Goal: Task Accomplishment & Management: Use online tool/utility

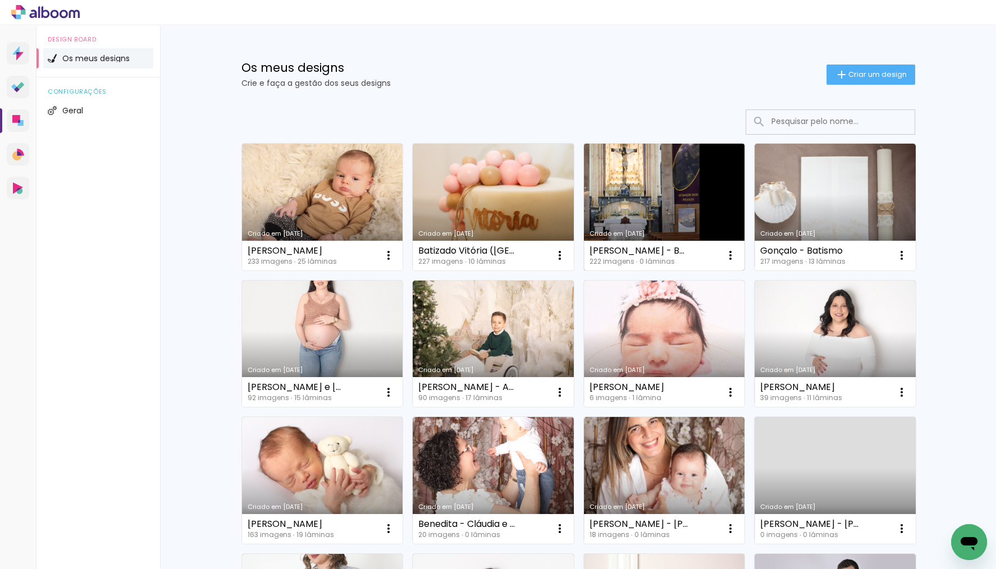
click at [634, 190] on link "Criado em [DATE]" at bounding box center [664, 207] width 161 height 127
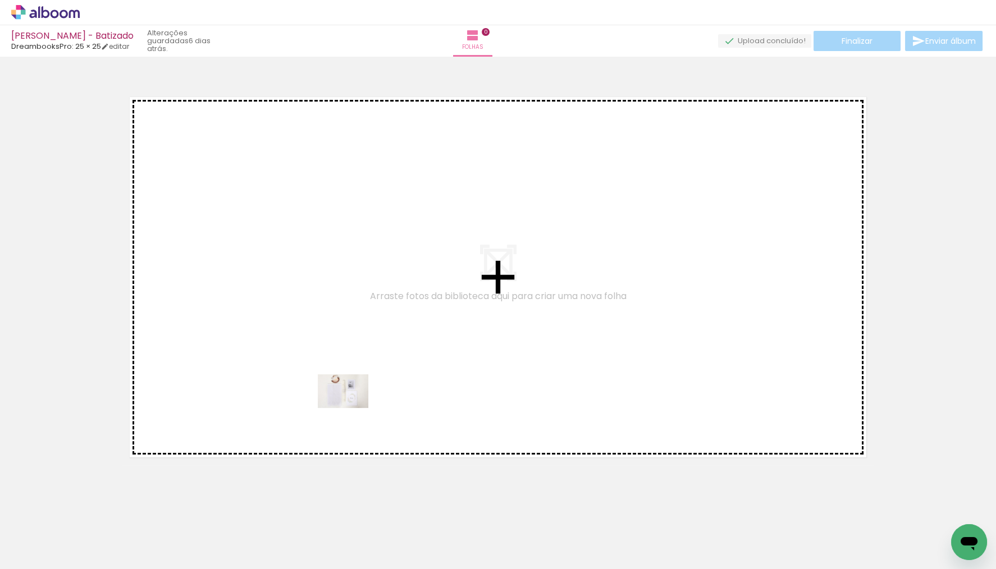
drag, startPoint x: 340, startPoint y: 492, endPoint x: 351, endPoint y: 407, distance: 85.0
click at [351, 407] on quentale-workspace at bounding box center [498, 284] width 996 height 569
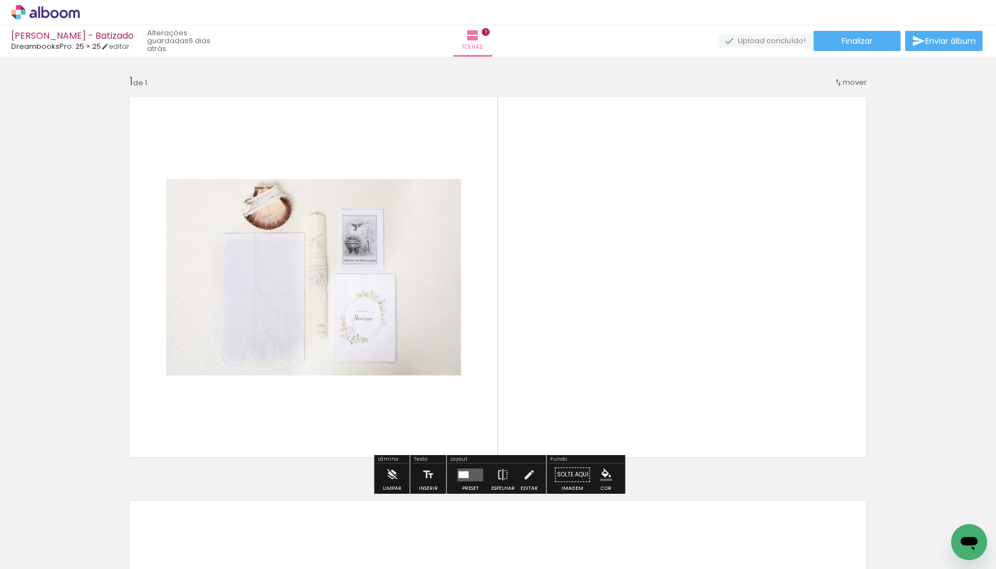
scroll to position [0, 12911]
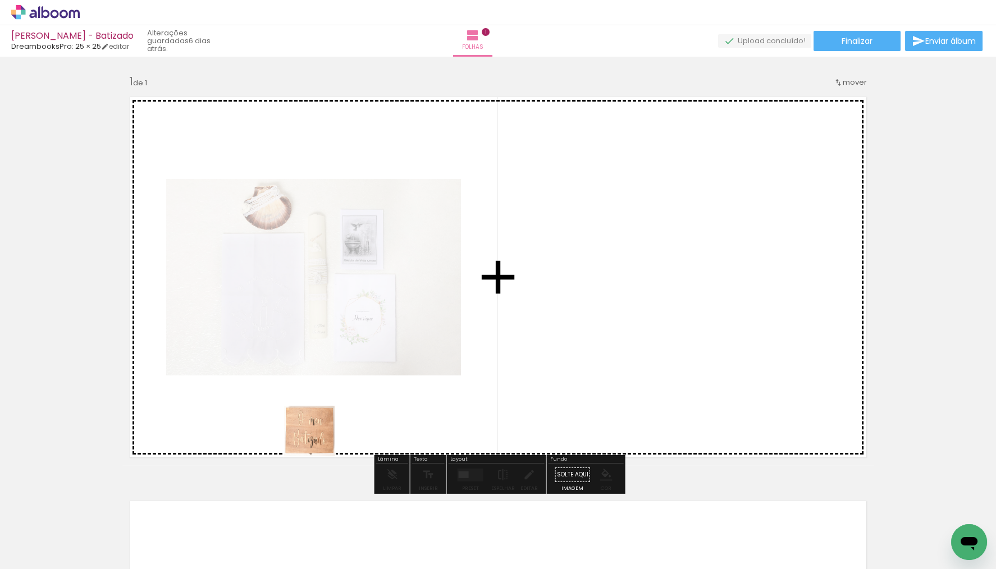
drag, startPoint x: 294, startPoint y: 467, endPoint x: 318, endPoint y: 439, distance: 36.6
click at [318, 439] on quentale-workspace at bounding box center [498, 284] width 996 height 569
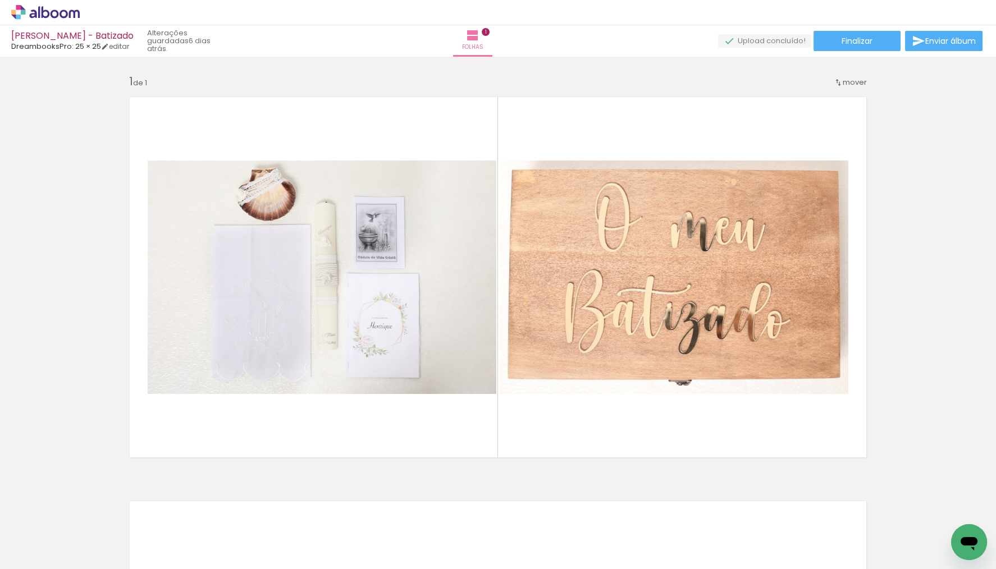
scroll to position [0, 0]
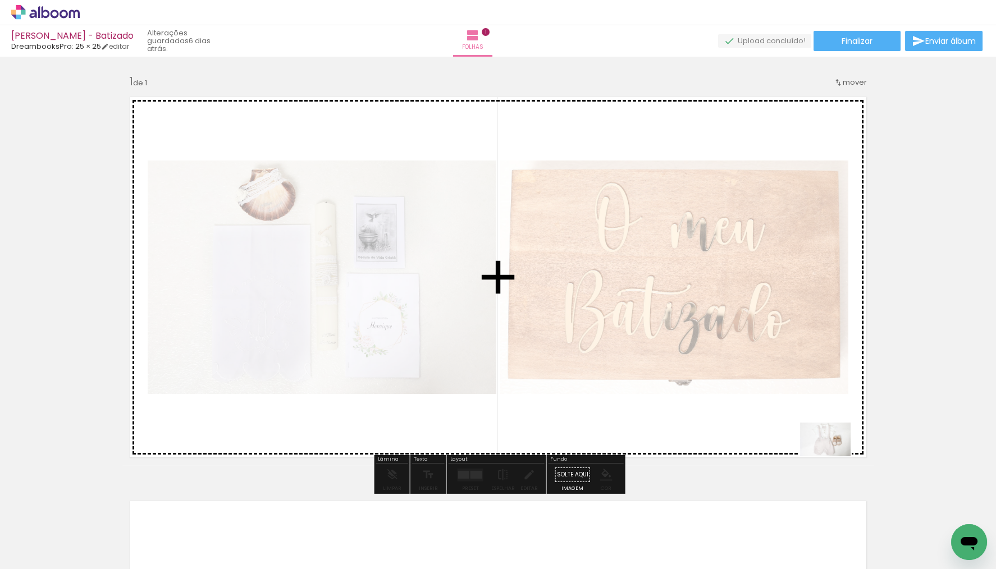
drag, startPoint x: 897, startPoint y: 518, endPoint x: 827, endPoint y: 446, distance: 100.8
click at [827, 446] on quentale-workspace at bounding box center [498, 284] width 996 height 569
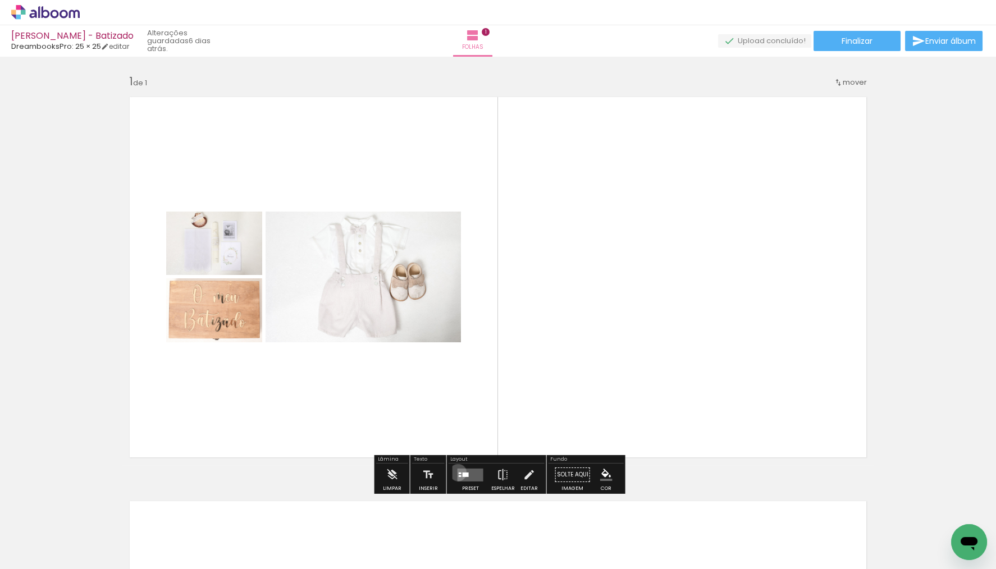
click at [459, 473] on div at bounding box center [460, 473] width 3 height 2
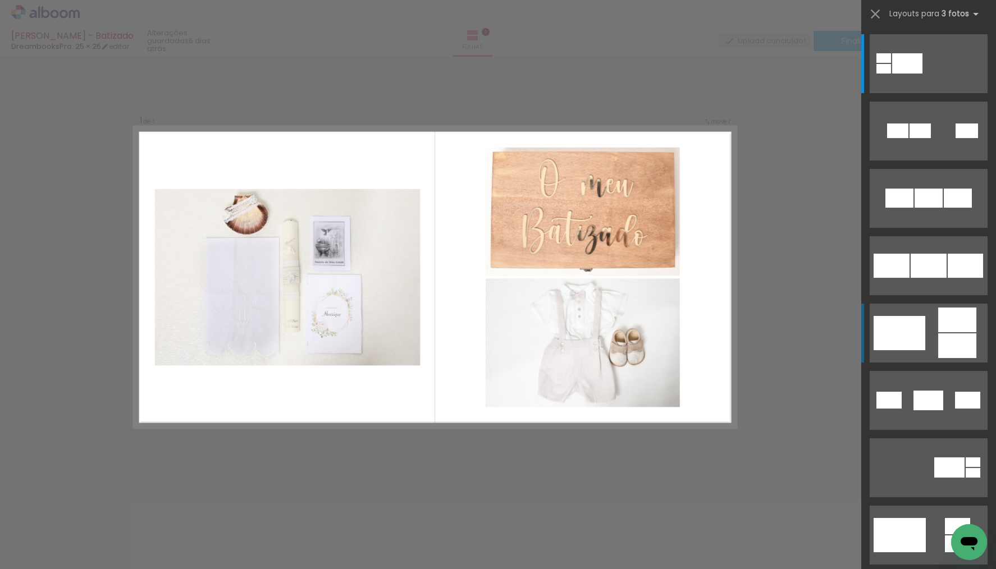
scroll to position [164, 0]
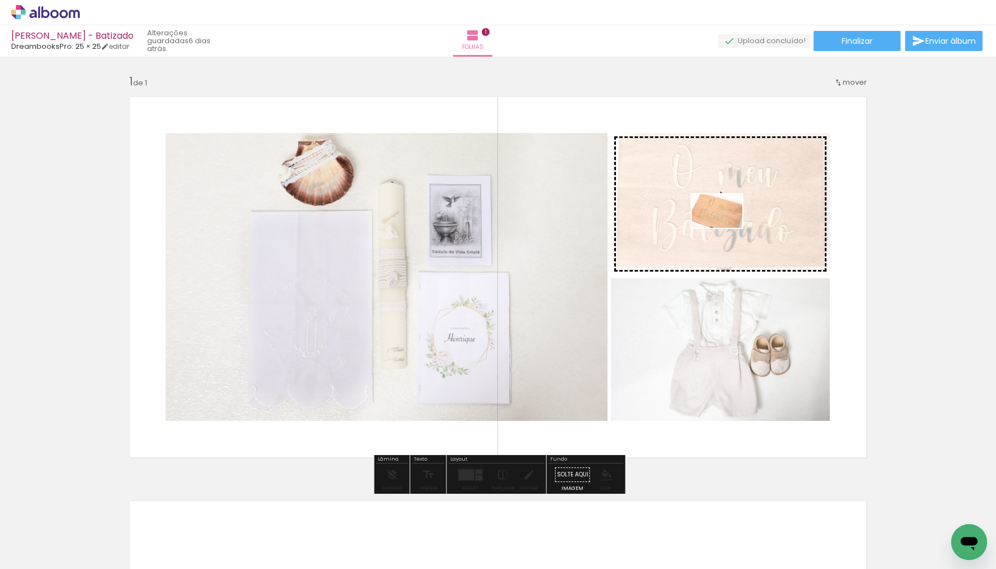
drag, startPoint x: 153, startPoint y: 539, endPoint x: 725, endPoint y: 228, distance: 651.0
click at [725, 228] on quentale-workspace at bounding box center [498, 284] width 996 height 569
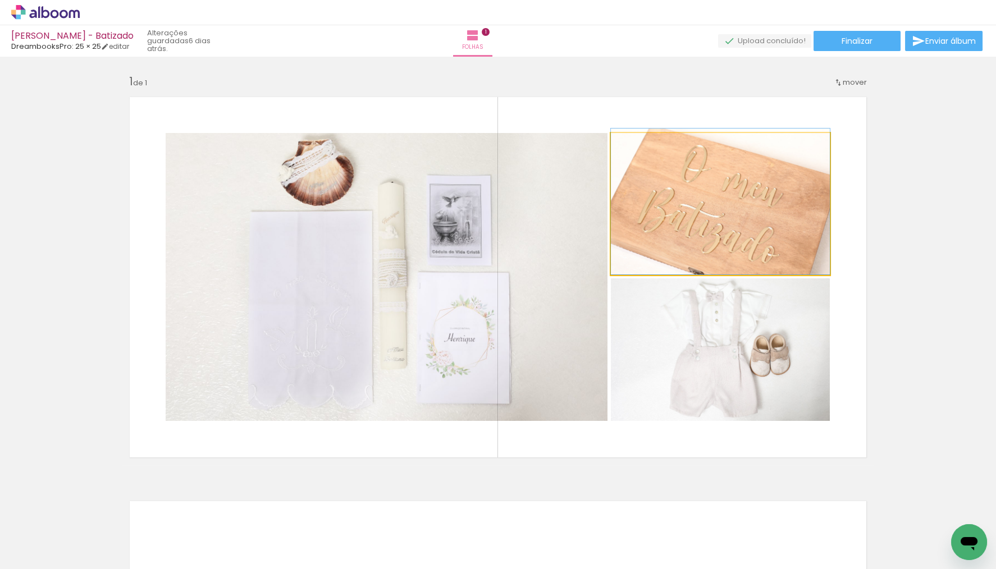
drag, startPoint x: 729, startPoint y: 223, endPoint x: 805, endPoint y: 294, distance: 103.6
click at [730, 213] on div at bounding box center [720, 202] width 219 height 146
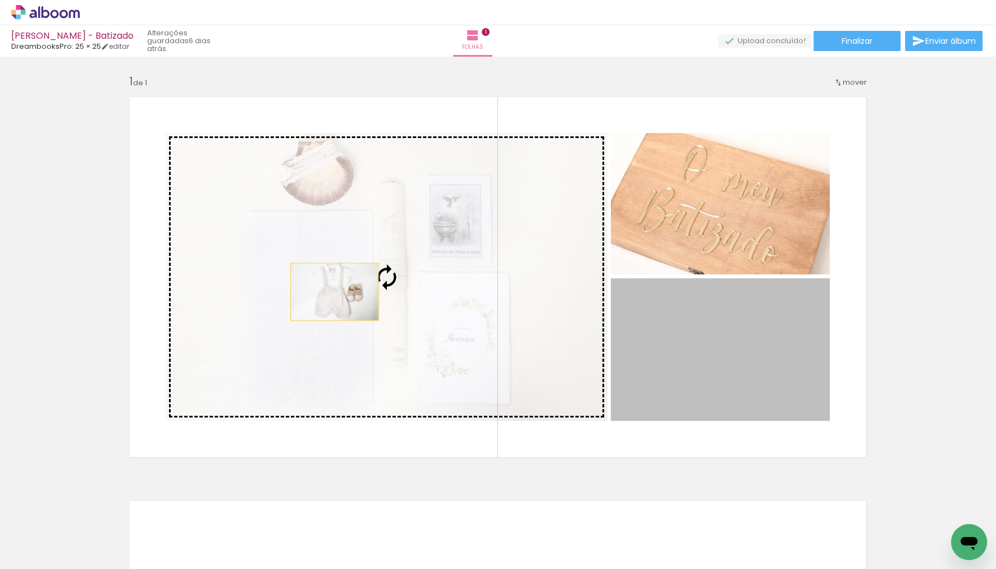
drag, startPoint x: 786, startPoint y: 352, endPoint x: 335, endPoint y: 292, distance: 455.3
click at [0, 0] on slot at bounding box center [0, 0] width 0 height 0
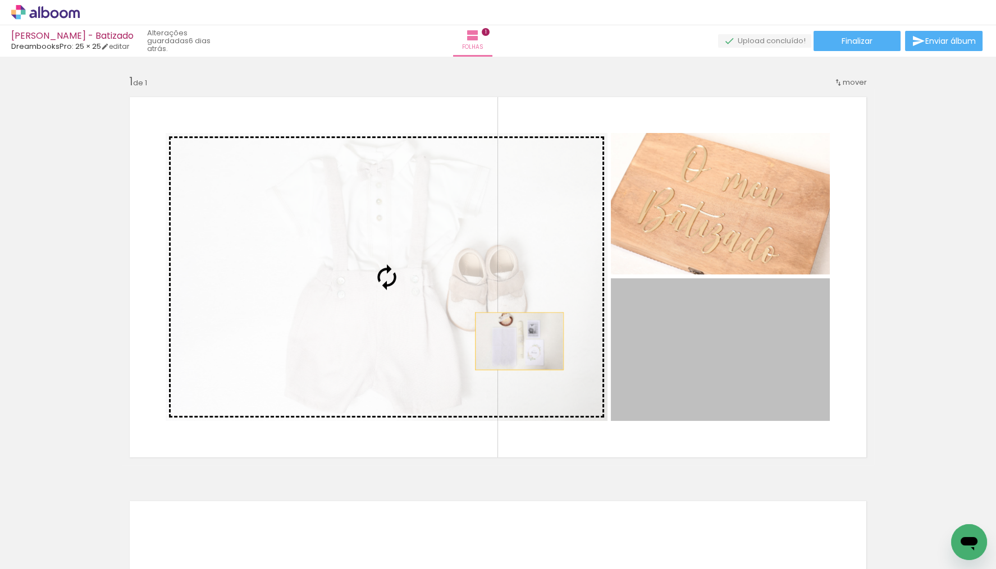
drag, startPoint x: 695, startPoint y: 361, endPoint x: 479, endPoint y: 335, distance: 218.3
click at [0, 0] on slot at bounding box center [0, 0] width 0 height 0
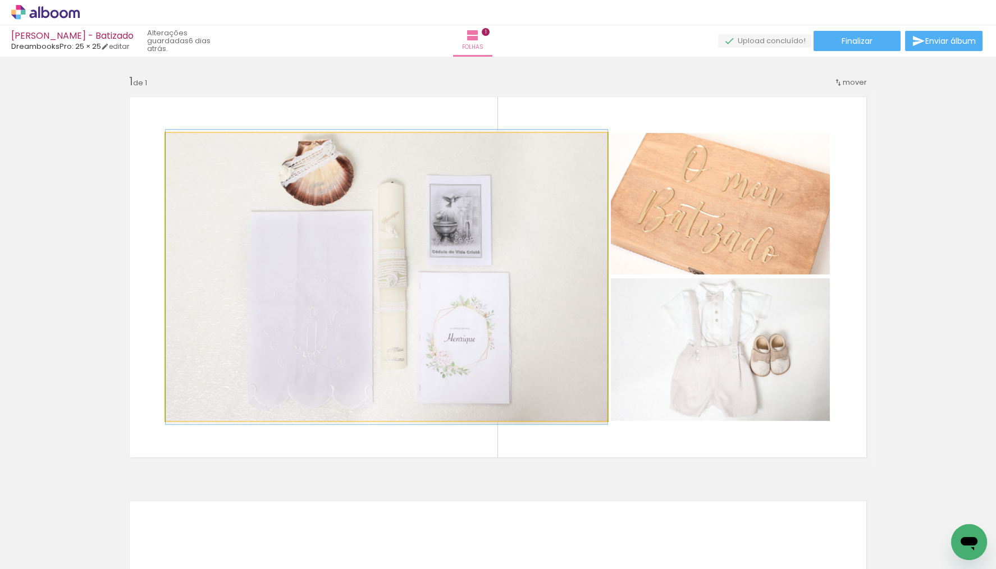
drag, startPoint x: 479, startPoint y: 335, endPoint x: 471, endPoint y: 335, distance: 7.3
click at [471, 335] on div at bounding box center [387, 277] width 442 height 295
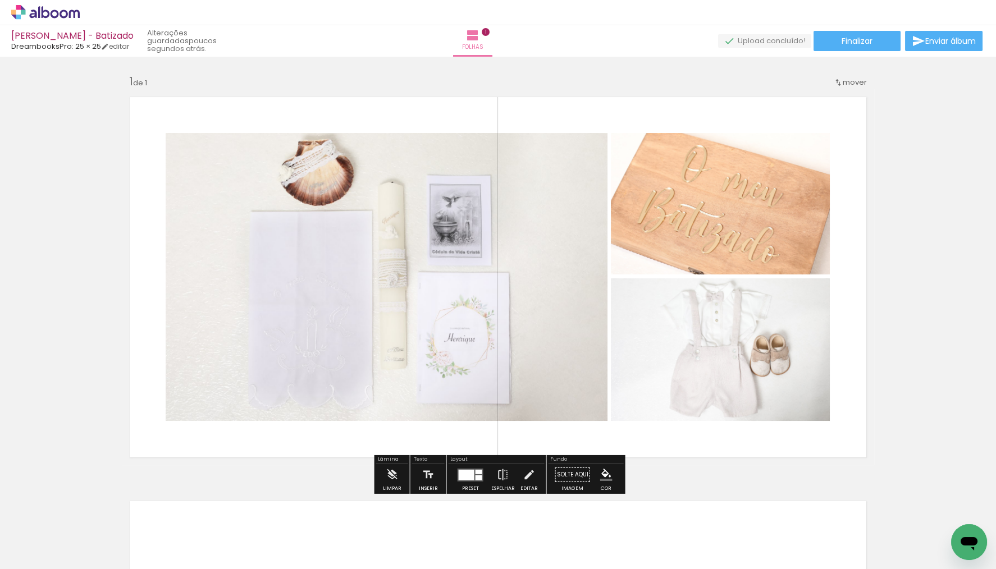
click at [916, 178] on div "Inserir folha 1 de 1" at bounding box center [498, 465] width 996 height 809
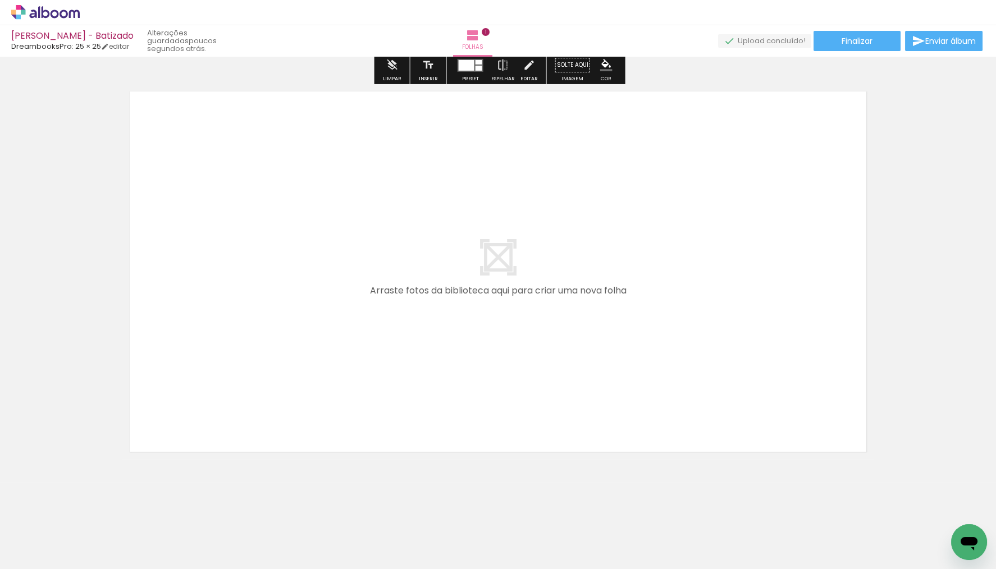
scroll to position [0, 0]
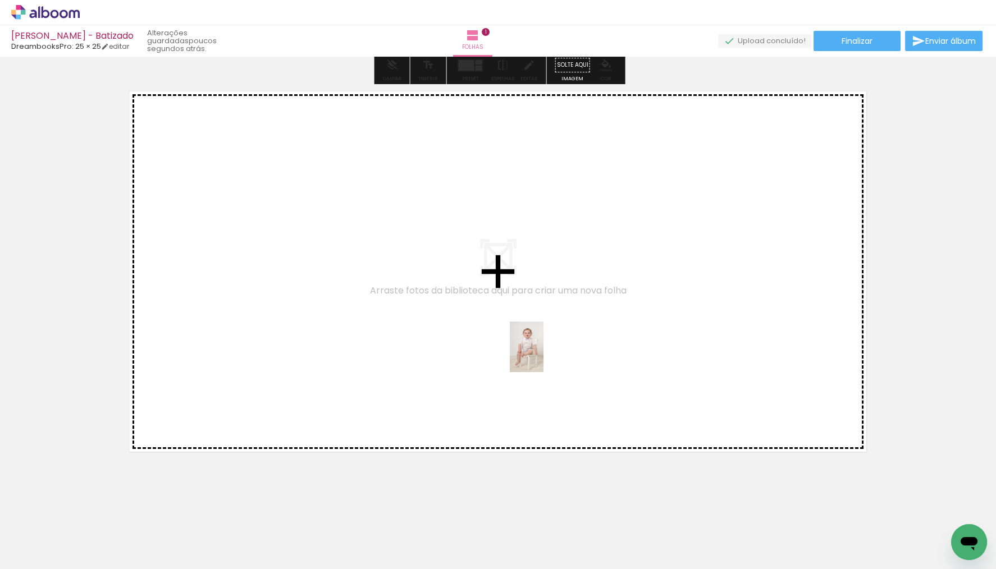
drag, startPoint x: 589, startPoint y: 524, endPoint x: 543, endPoint y: 355, distance: 174.4
click at [543, 355] on quentale-workspace at bounding box center [498, 284] width 996 height 569
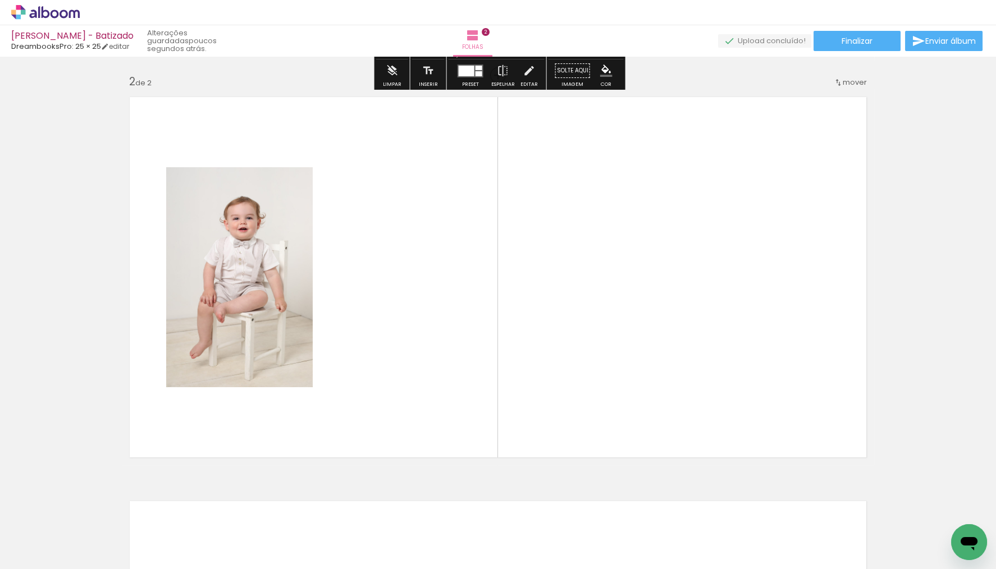
scroll to position [404, 0]
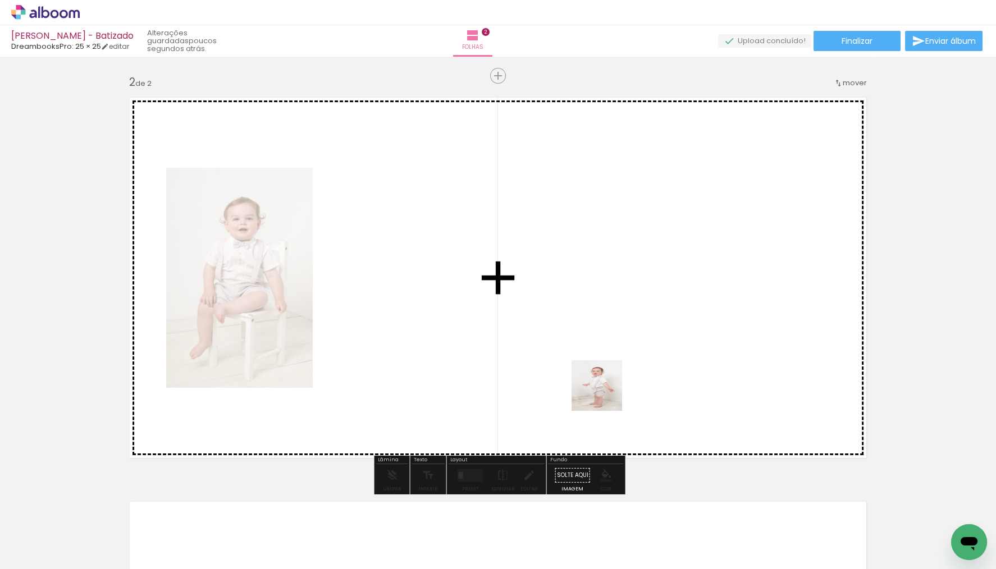
drag, startPoint x: 635, startPoint y: 488, endPoint x: 631, endPoint y: 396, distance: 92.2
click at [602, 381] on quentale-workspace at bounding box center [498, 284] width 996 height 569
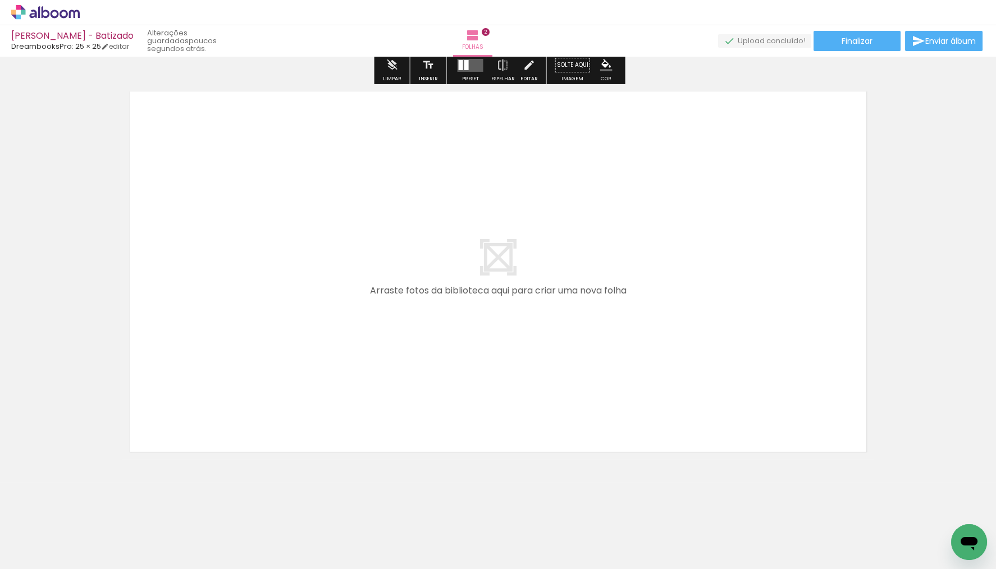
scroll to position [0, 0]
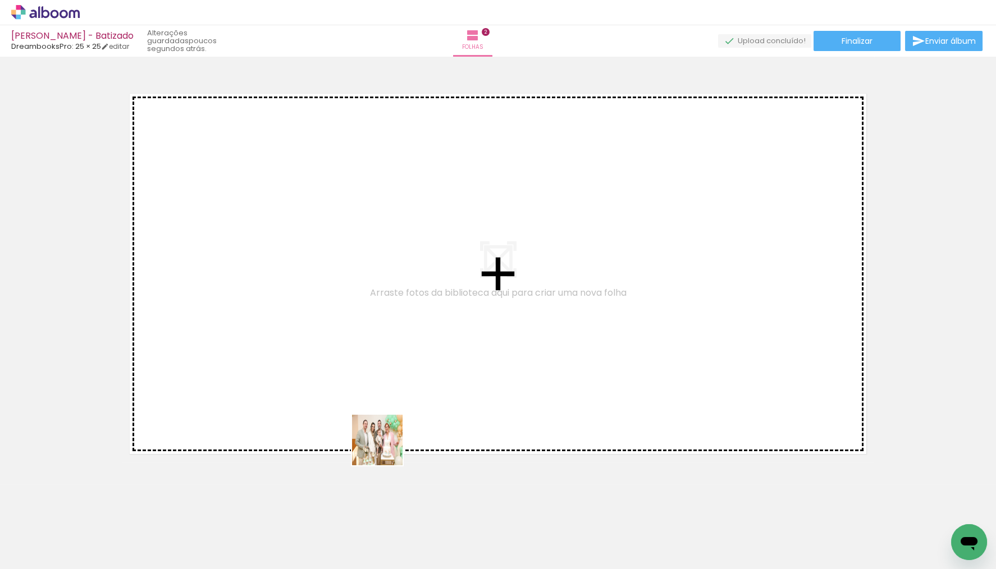
click at [388, 430] on quentale-workspace at bounding box center [498, 284] width 996 height 569
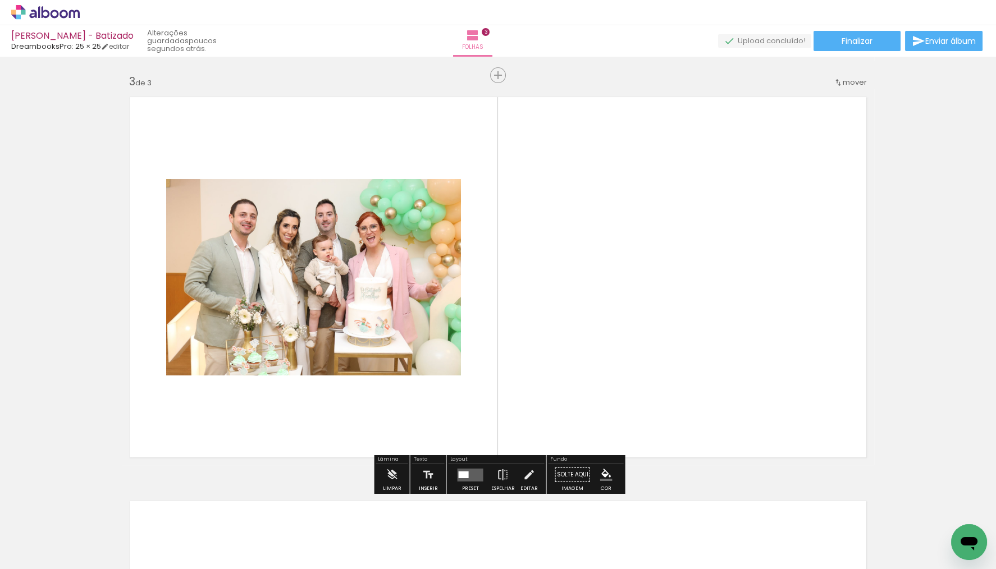
scroll to position [808, 0]
drag, startPoint x: 451, startPoint y: 526, endPoint x: 533, endPoint y: 398, distance: 152.0
click at [533, 398] on quentale-workspace at bounding box center [498, 284] width 996 height 569
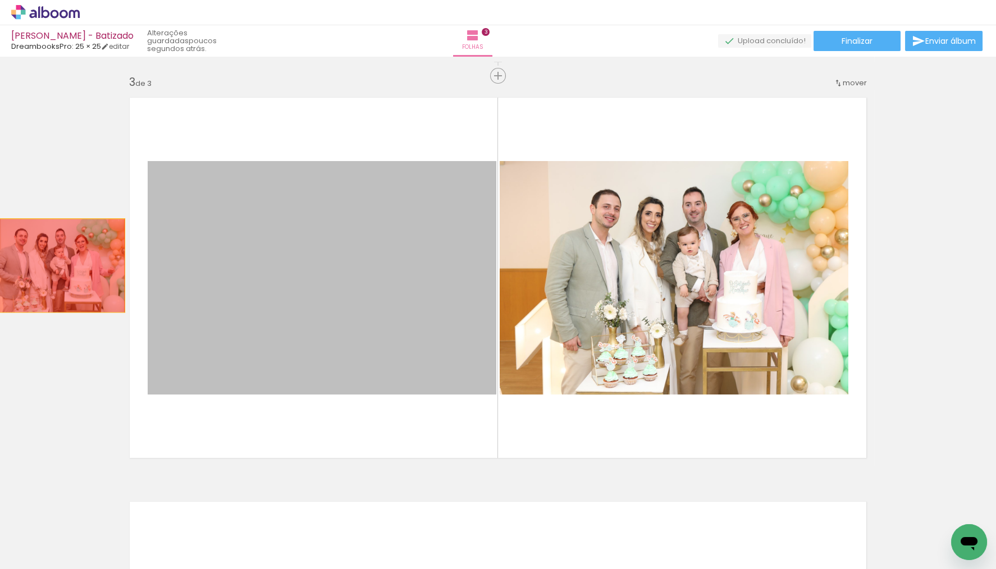
drag, startPoint x: 259, startPoint y: 261, endPoint x: -4, endPoint y: 267, distance: 263.3
click at [0, 267] on html "link( href="../../bower_components/polymer/polymer.html" rel="import" ) picture…" at bounding box center [498, 284] width 996 height 569
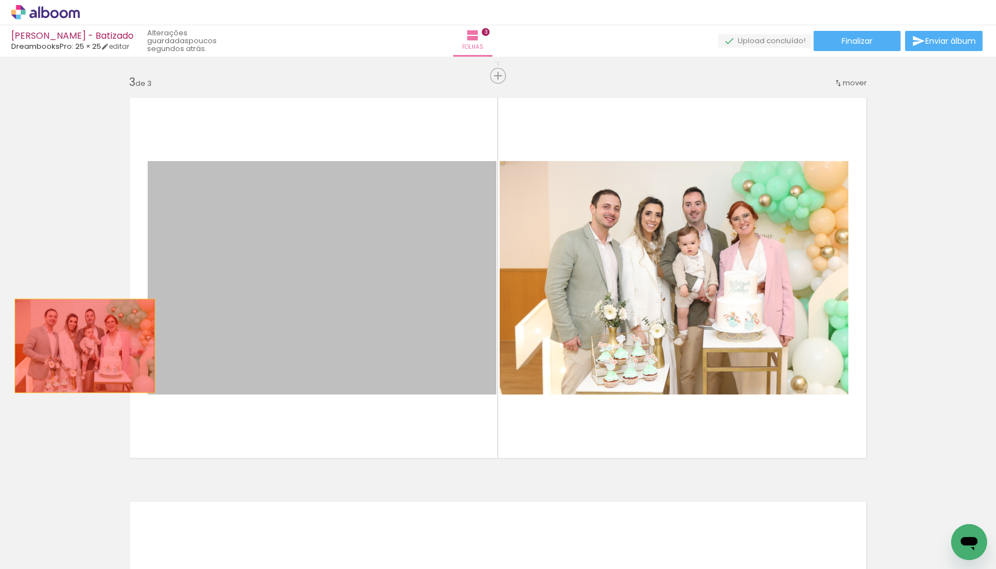
drag, startPoint x: 291, startPoint y: 354, endPoint x: 55, endPoint y: 345, distance: 235.9
click at [54, 345] on div "Inserir folha 1 de 3 Inserir folha 2 de 3 Inserir folha 3 de 3" at bounding box center [498, 61] width 996 height 1617
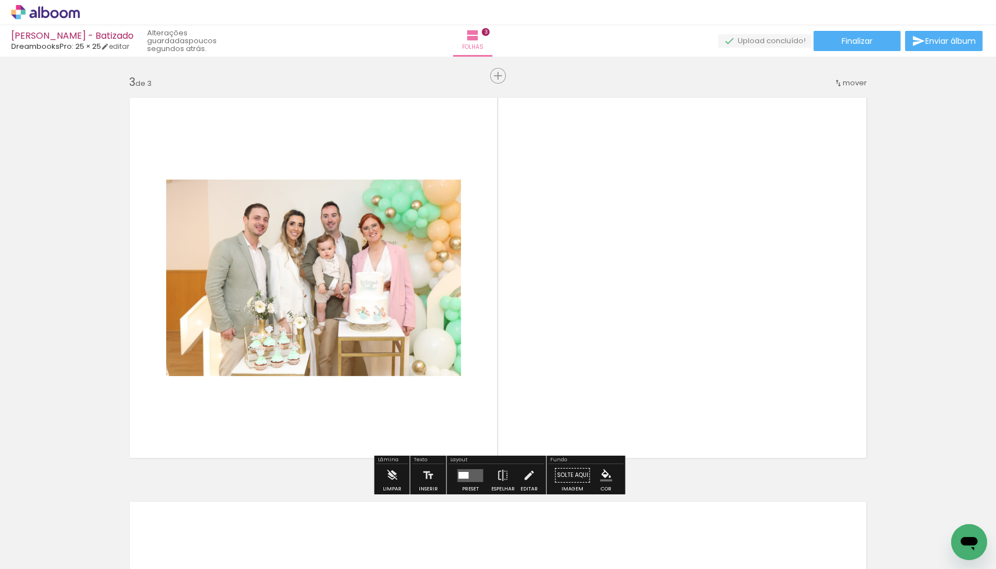
drag, startPoint x: 578, startPoint y: 534, endPoint x: 583, endPoint y: 421, distance: 112.9
click at [583, 421] on quentale-workspace at bounding box center [498, 284] width 996 height 569
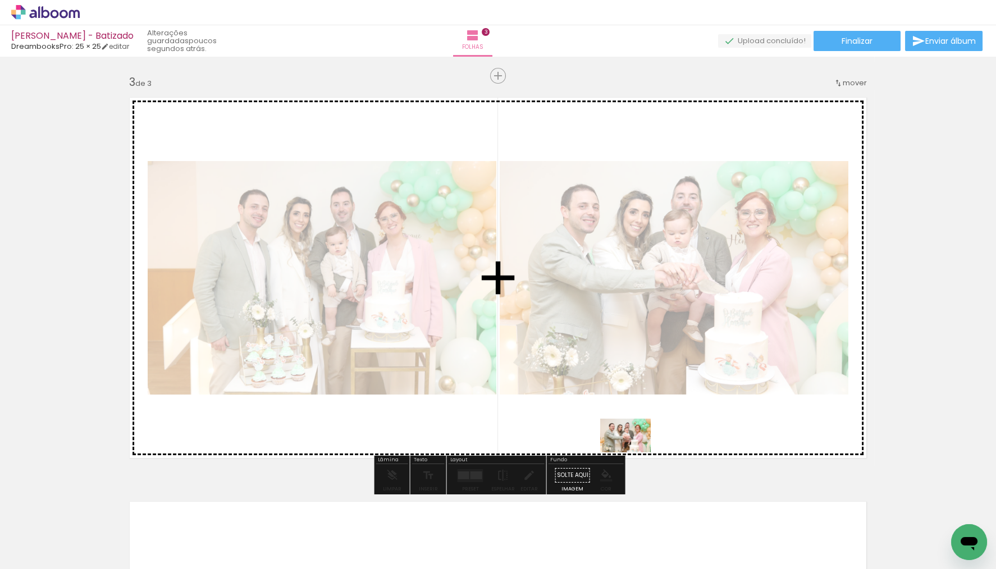
drag, startPoint x: 633, startPoint y: 535, endPoint x: 635, endPoint y: 443, distance: 91.5
click at [635, 443] on quentale-workspace at bounding box center [498, 284] width 996 height 569
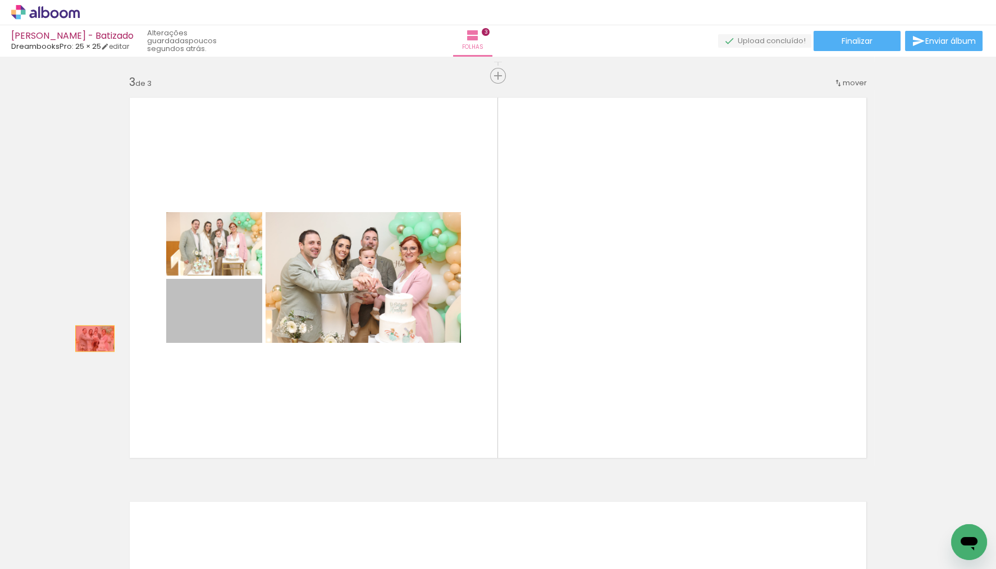
drag, startPoint x: 241, startPoint y: 333, endPoint x: 95, endPoint y: 339, distance: 146.6
click at [95, 339] on div "Inserir folha 1 de 3 Inserir folha 2 de 3 Inserir folha 3 de 3" at bounding box center [498, 61] width 996 height 1617
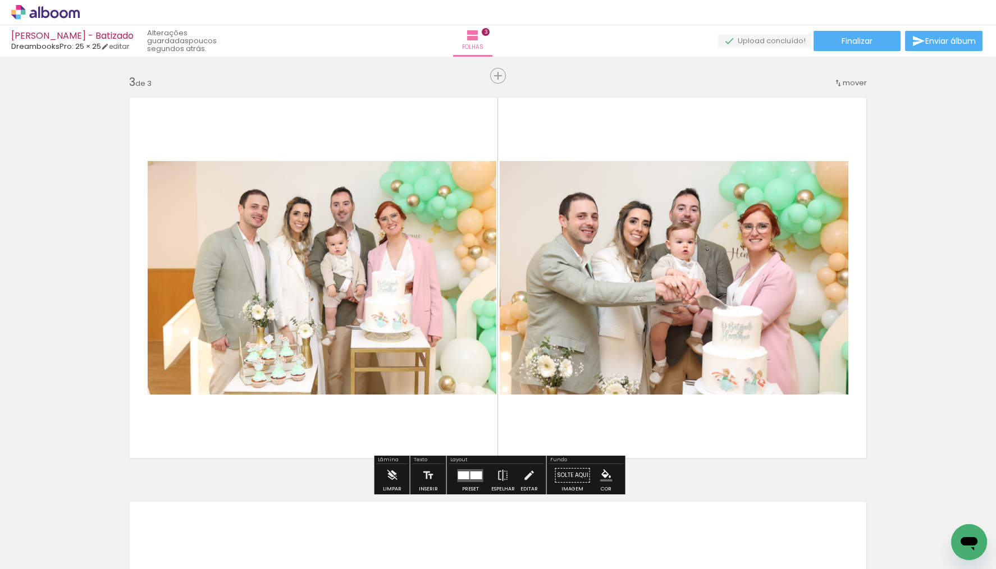
scroll to position [0, 11613]
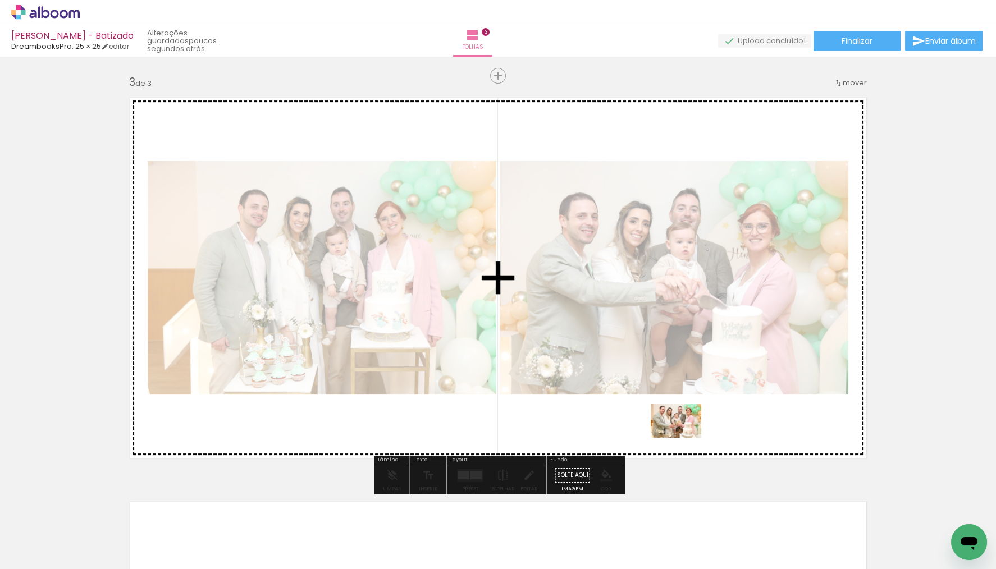
drag, startPoint x: 694, startPoint y: 539, endPoint x: 684, endPoint y: 438, distance: 102.0
click at [684, 438] on quentale-workspace at bounding box center [498, 284] width 996 height 569
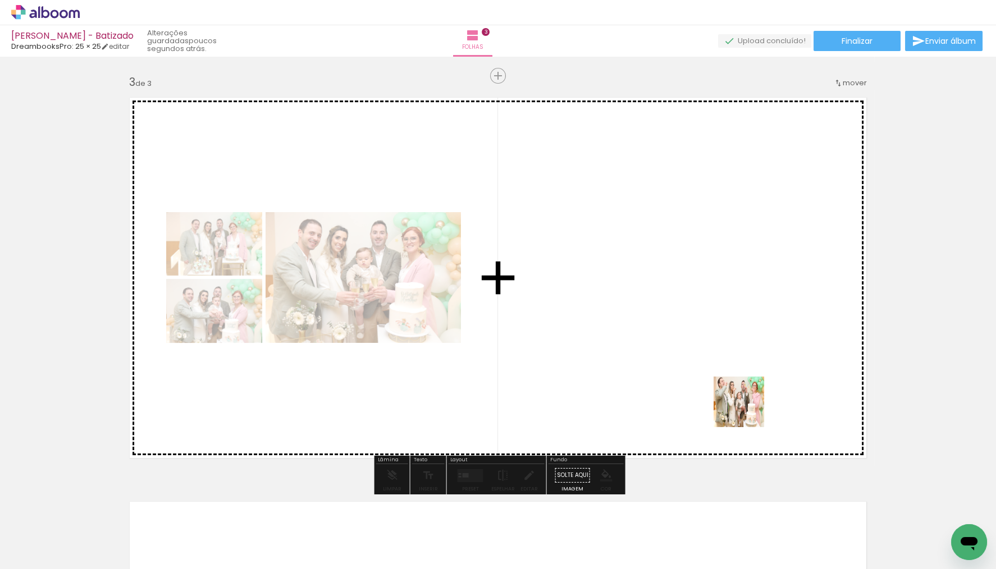
click at [746, 408] on quentale-workspace at bounding box center [498, 284] width 996 height 569
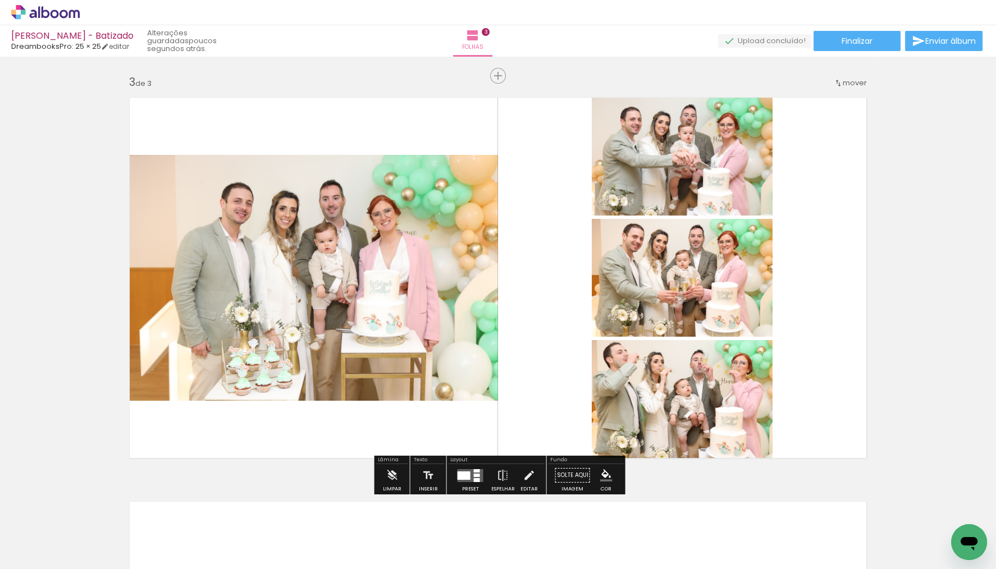
scroll to position [0, 11741]
drag, startPoint x: 822, startPoint y: 538, endPoint x: 808, endPoint y: 412, distance: 126.5
click at [808, 411] on quentale-workspace at bounding box center [498, 284] width 996 height 569
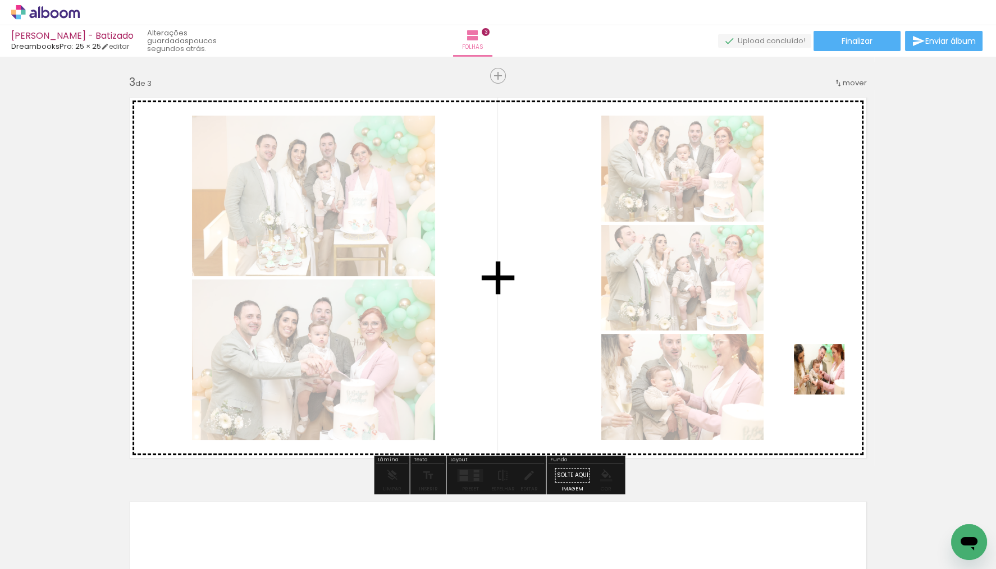
drag, startPoint x: 819, startPoint y: 403, endPoint x: 827, endPoint y: 375, distance: 28.6
click at [827, 375] on quentale-workspace at bounding box center [498, 284] width 996 height 569
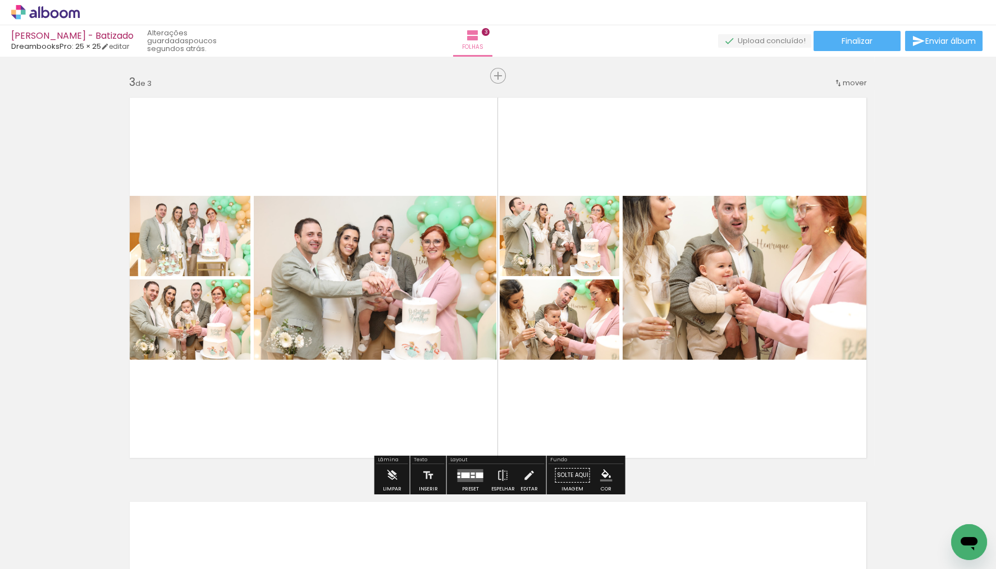
scroll to position [832, 0]
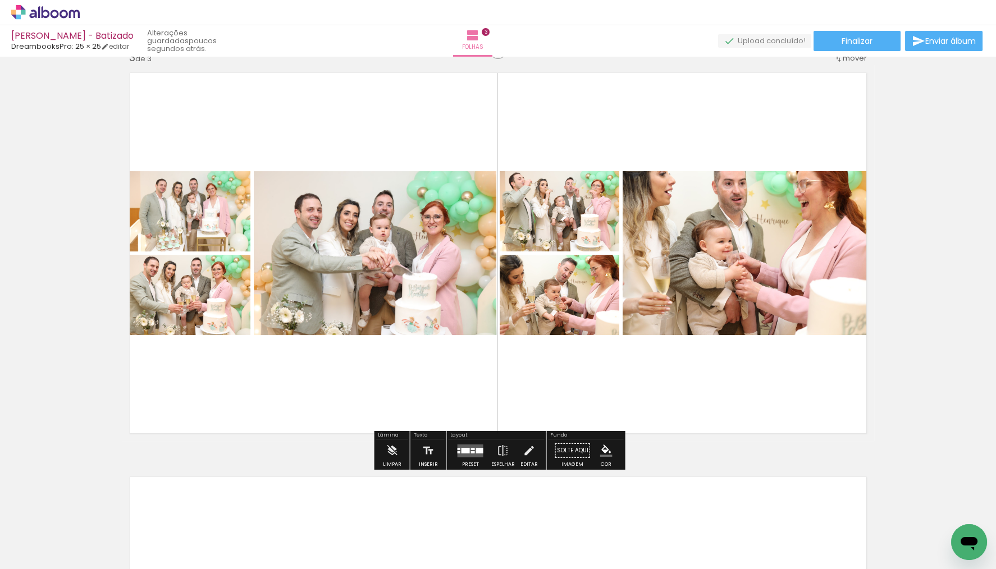
click at [482, 451] on div at bounding box center [470, 450] width 30 height 22
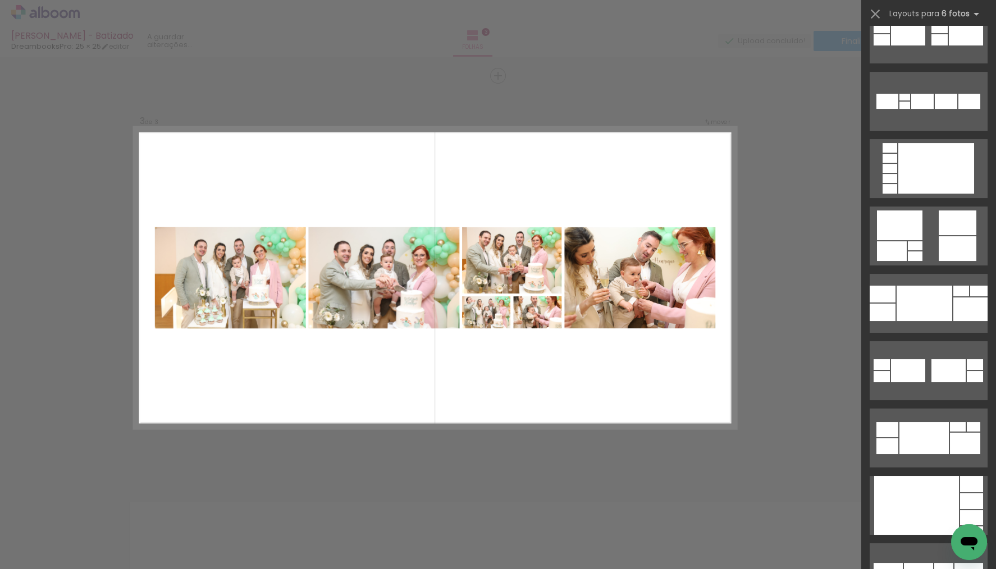
scroll to position [524, 0]
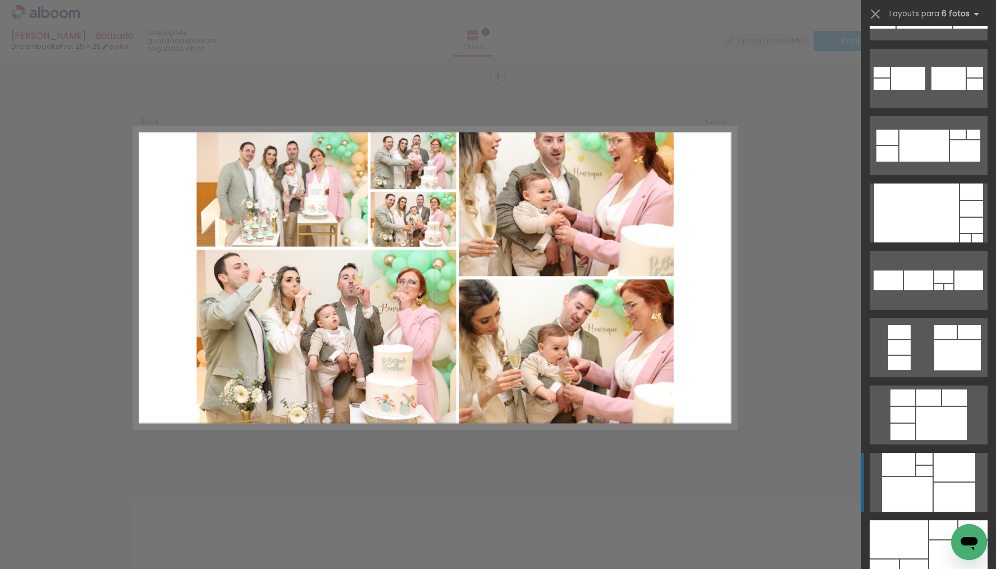
click at [914, 481] on div at bounding box center [907, 494] width 51 height 35
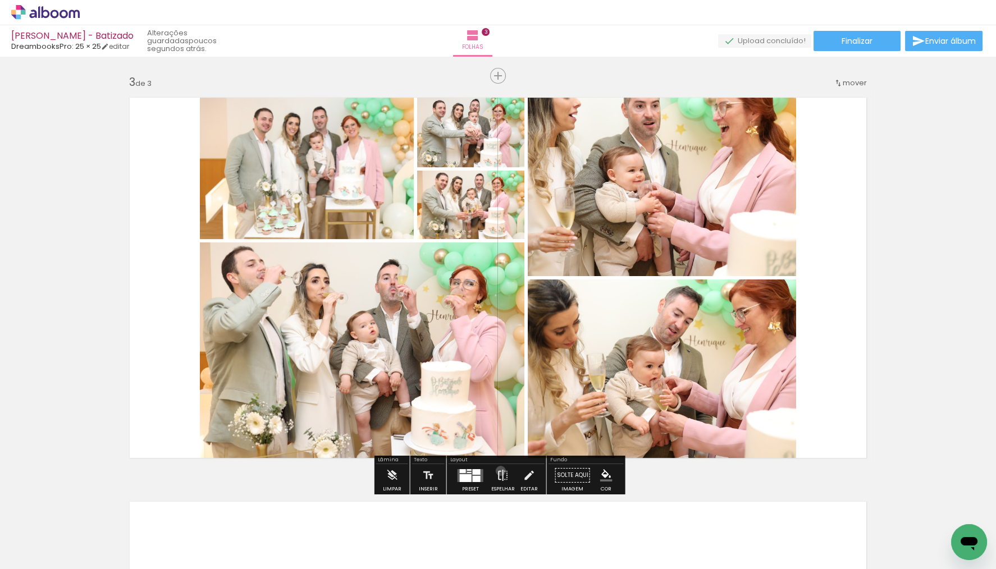
click at [498, 471] on iron-icon at bounding box center [503, 475] width 12 height 22
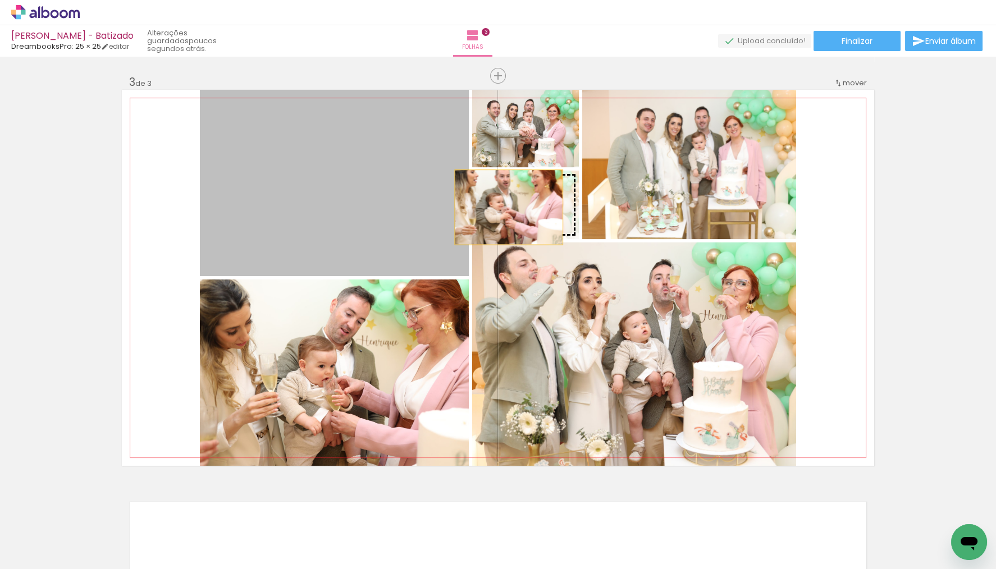
drag, startPoint x: 377, startPoint y: 195, endPoint x: 508, endPoint y: 208, distance: 132.5
click at [0, 0] on slot at bounding box center [0, 0] width 0 height 0
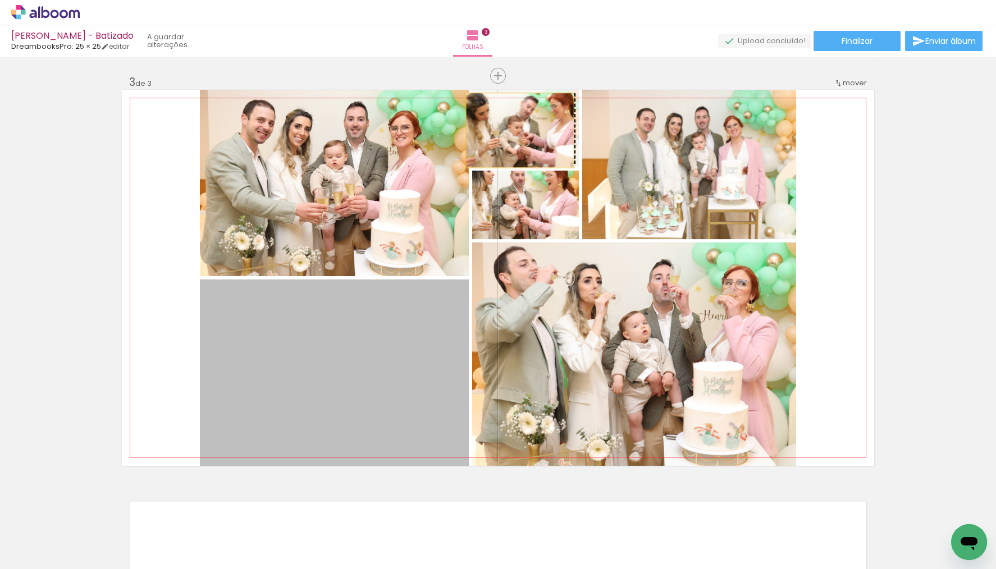
drag, startPoint x: 416, startPoint y: 341, endPoint x: 520, endPoint y: 131, distance: 234.2
click at [0, 0] on slot at bounding box center [0, 0] width 0 height 0
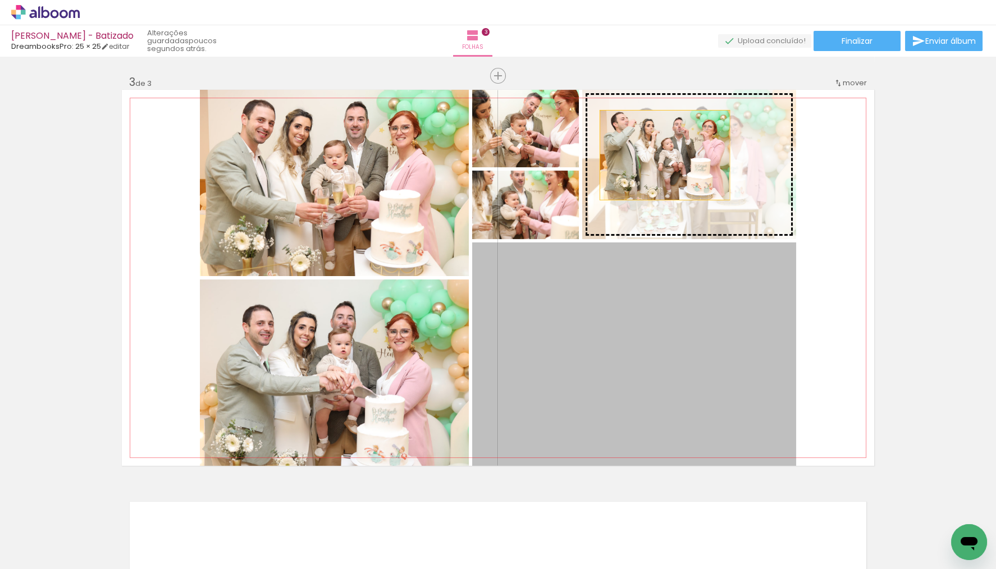
drag, startPoint x: 613, startPoint y: 307, endPoint x: 666, endPoint y: 164, distance: 152.0
click at [0, 0] on slot at bounding box center [0, 0] width 0 height 0
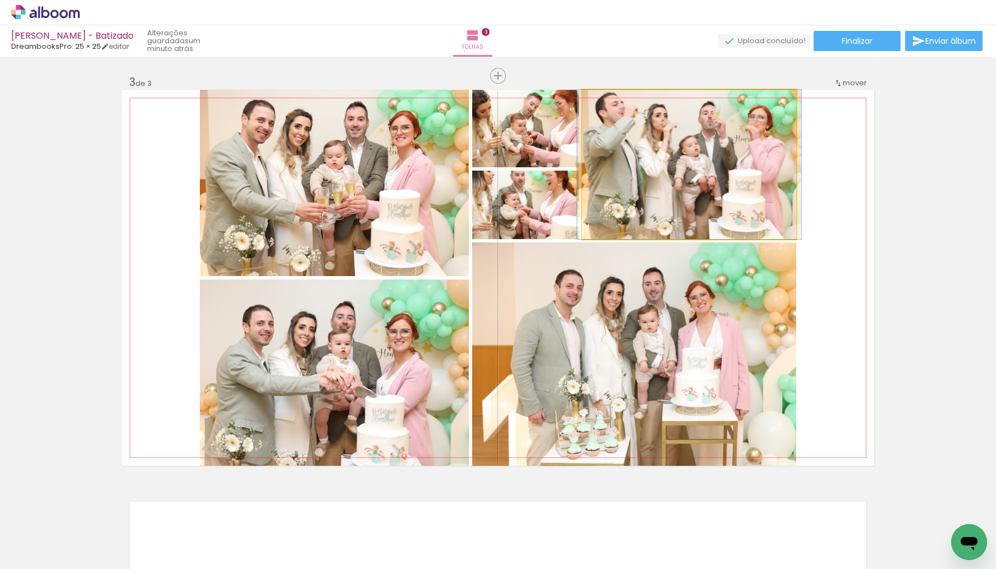
drag, startPoint x: 735, startPoint y: 143, endPoint x: 735, endPoint y: 155, distance: 11.8
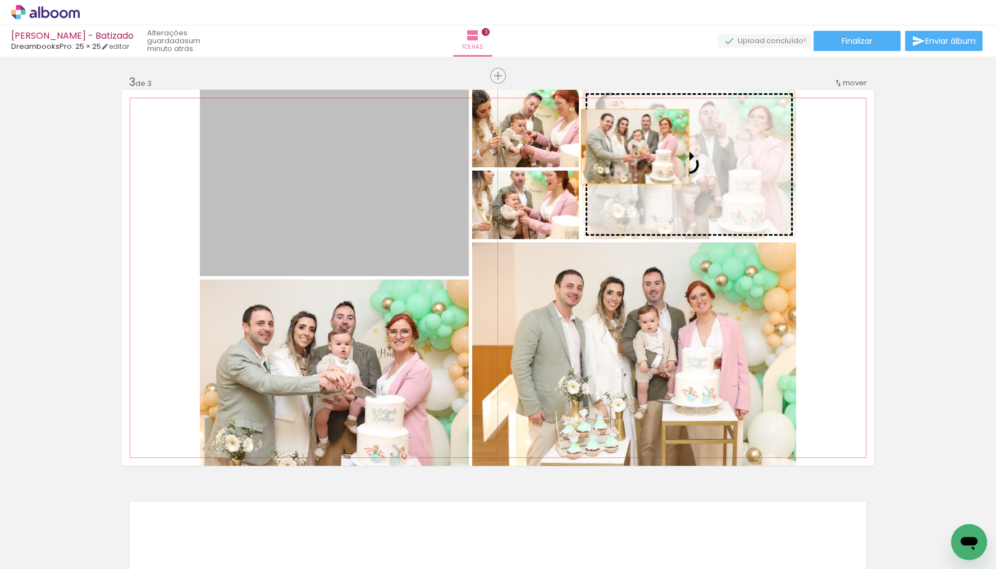
drag, startPoint x: 314, startPoint y: 207, endPoint x: 649, endPoint y: 154, distance: 339.3
click at [0, 0] on slot at bounding box center [0, 0] width 0 height 0
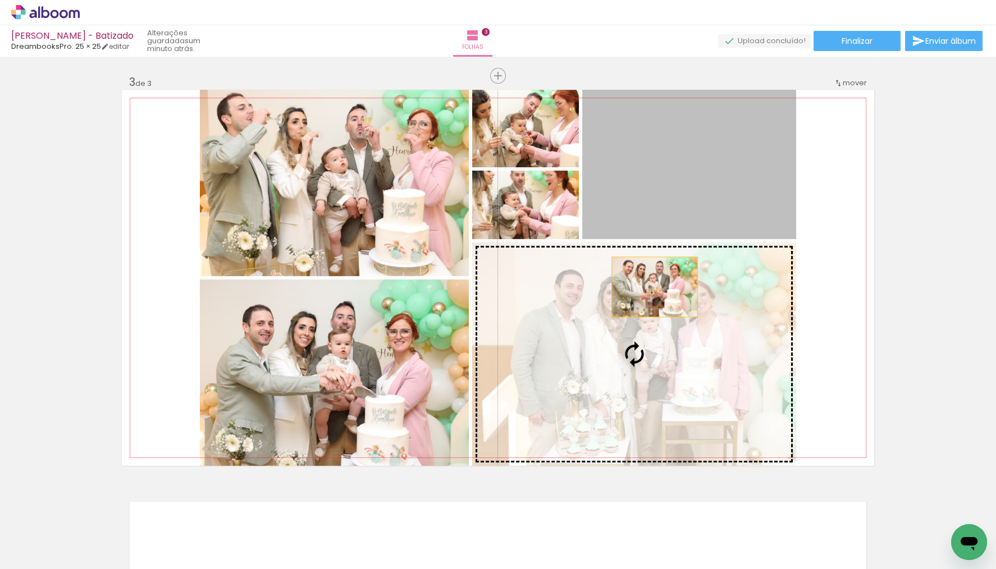
drag, startPoint x: 690, startPoint y: 153, endPoint x: 654, endPoint y: 332, distance: 183.0
click at [0, 0] on slot at bounding box center [0, 0] width 0 height 0
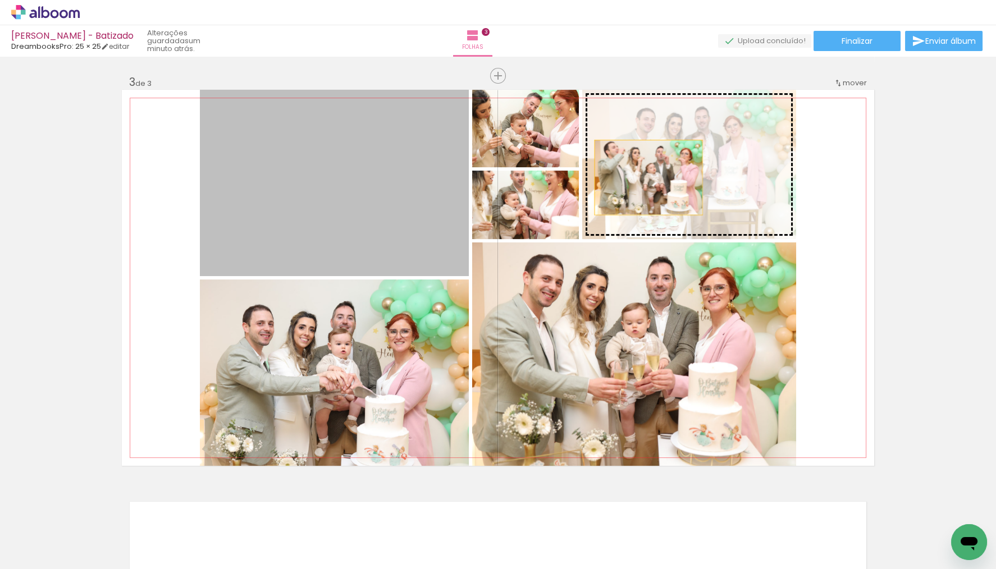
drag, startPoint x: 333, startPoint y: 216, endPoint x: 648, endPoint y: 178, distance: 317.2
click at [0, 0] on slot at bounding box center [0, 0] width 0 height 0
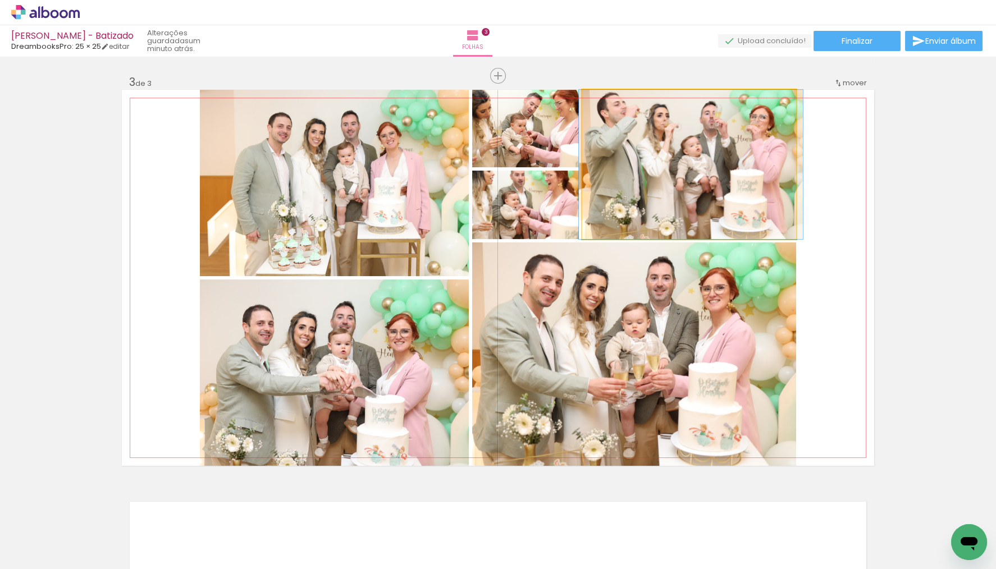
drag, startPoint x: 688, startPoint y: 149, endPoint x: 714, endPoint y: 218, distance: 73.7
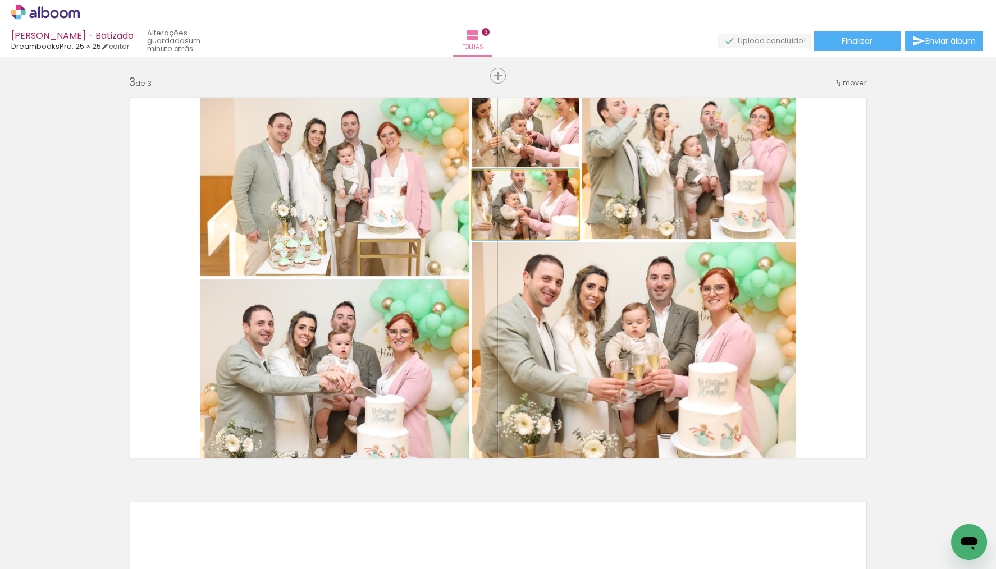
click at [542, 226] on div at bounding box center [525, 204] width 107 height 71
type paper-slider "107"
click at [501, 180] on div at bounding box center [501, 182] width 10 height 10
drag, startPoint x: 536, startPoint y: 216, endPoint x: 535, endPoint y: 226, distance: 10.2
click at [535, 226] on div at bounding box center [524, 209] width 114 height 76
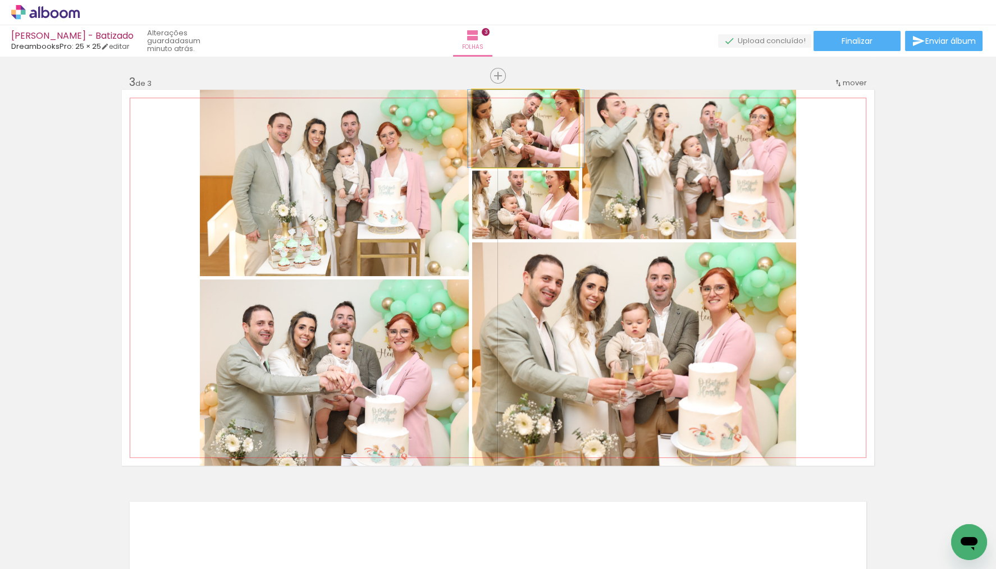
drag, startPoint x: 534, startPoint y: 127, endPoint x: 534, endPoint y: 134, distance: 6.8
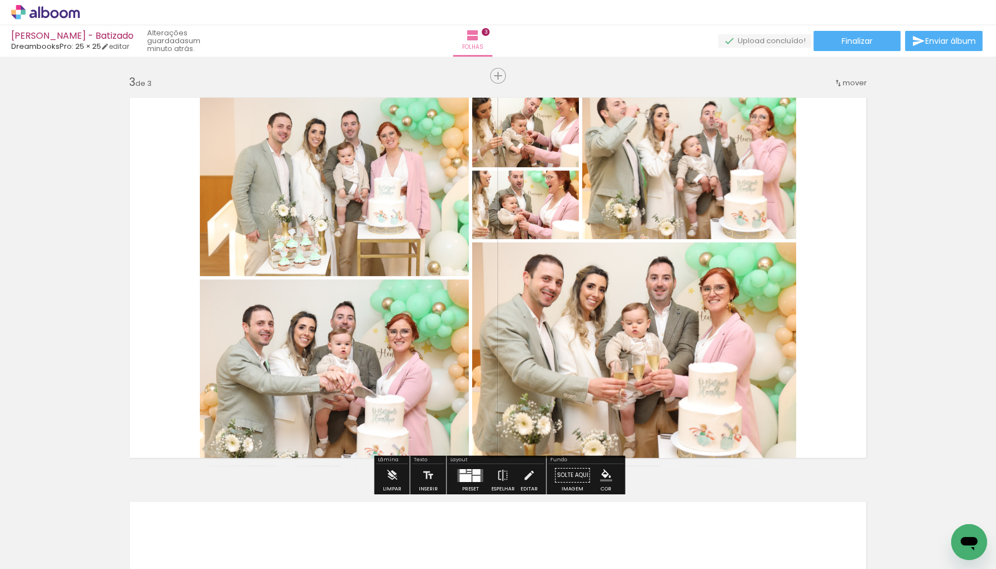
drag, startPoint x: 517, startPoint y: 134, endPoint x: 518, endPoint y: 206, distance: 72.4
click at [0, 0] on slot at bounding box center [0, 0] width 0 height 0
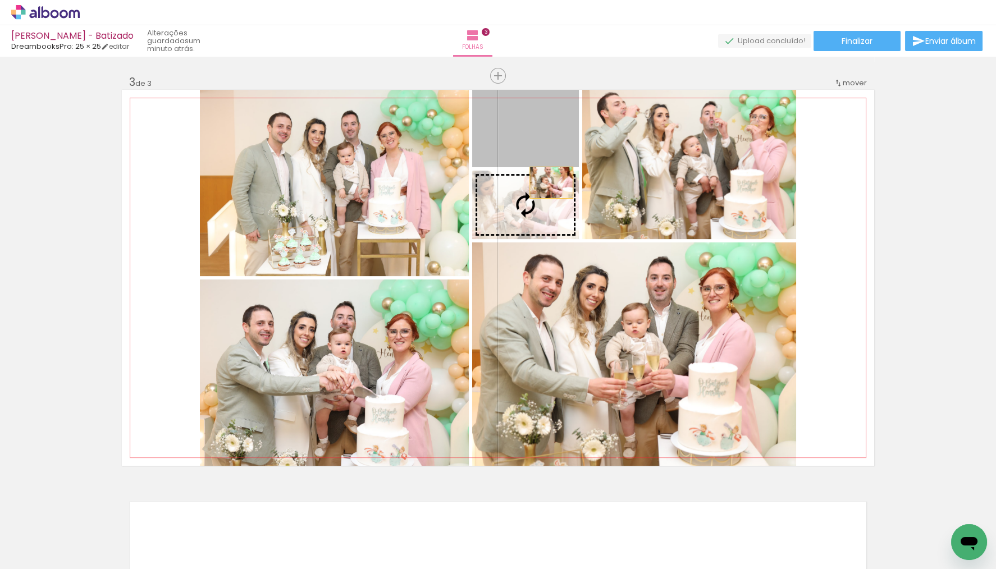
drag, startPoint x: 551, startPoint y: 131, endPoint x: 561, endPoint y: 208, distance: 77.1
click at [0, 0] on slot at bounding box center [0, 0] width 0 height 0
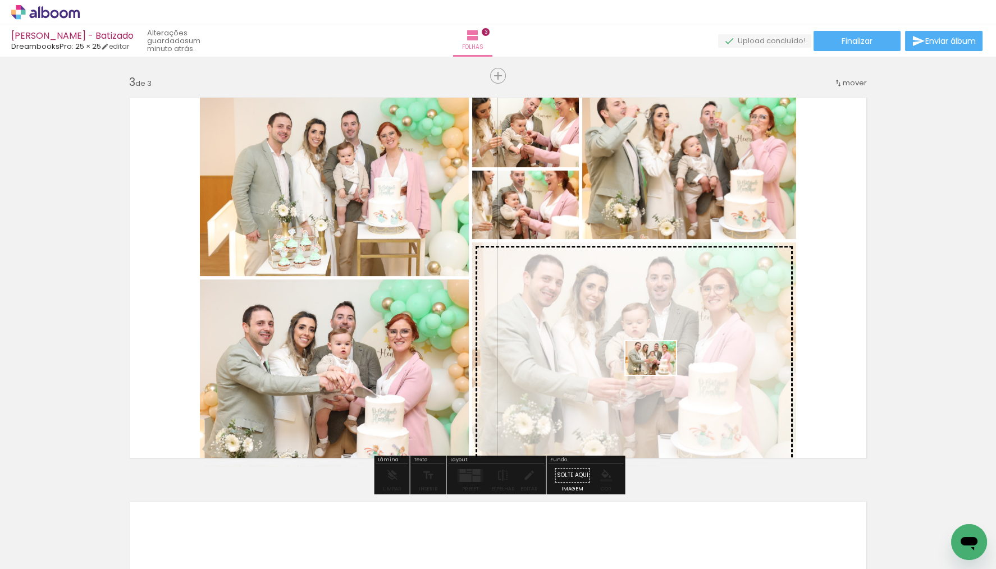
drag, startPoint x: 630, startPoint y: 537, endPoint x: 666, endPoint y: 379, distance: 161.6
click at [666, 379] on quentale-workspace at bounding box center [498, 284] width 996 height 569
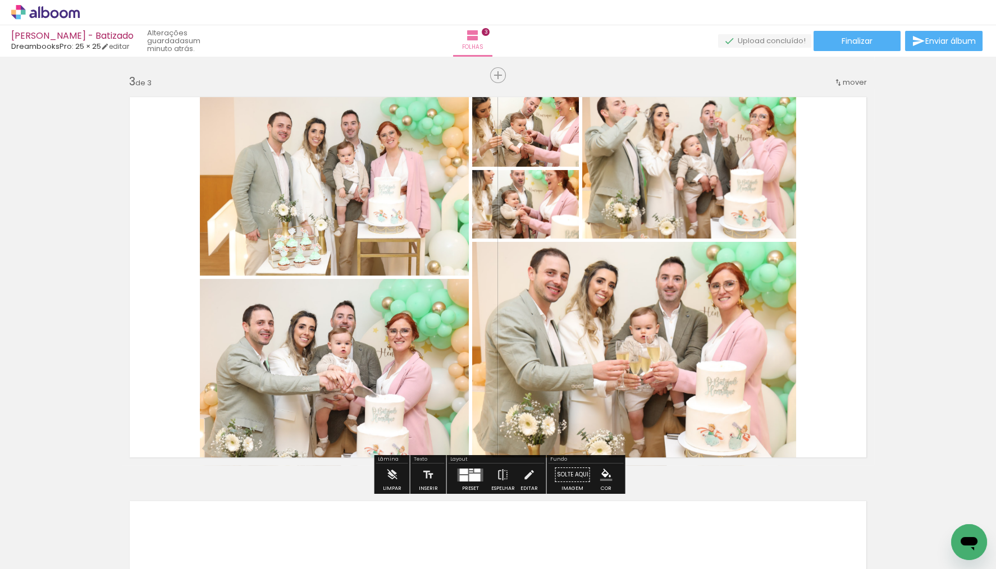
scroll to position [0, 0]
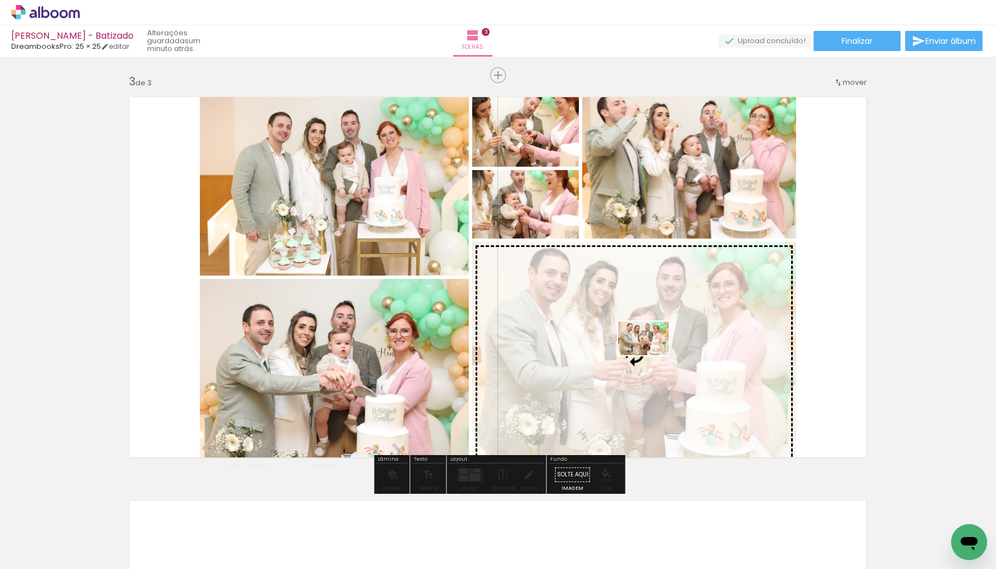
drag, startPoint x: 556, startPoint y: 540, endPoint x: 649, endPoint y: 356, distance: 207.1
click at [649, 355] on quentale-workspace at bounding box center [498, 284] width 996 height 569
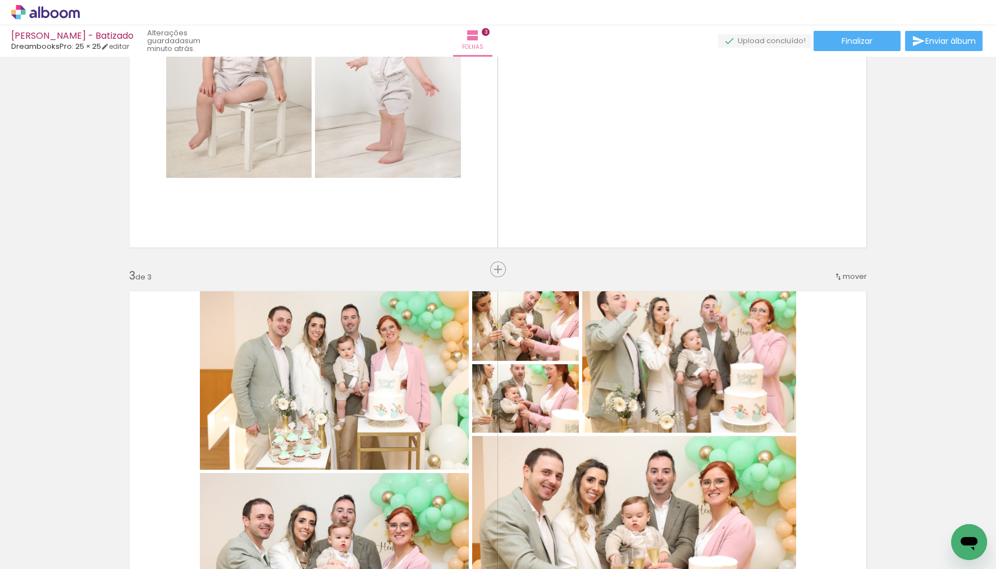
scroll to position [601, 0]
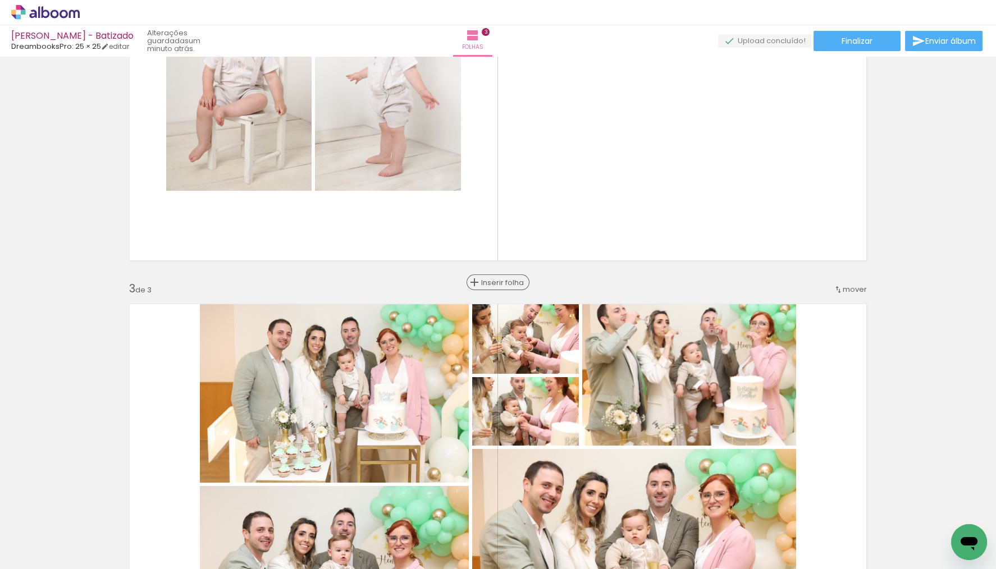
click at [497, 281] on span "Inserir folha" at bounding box center [503, 282] width 44 height 7
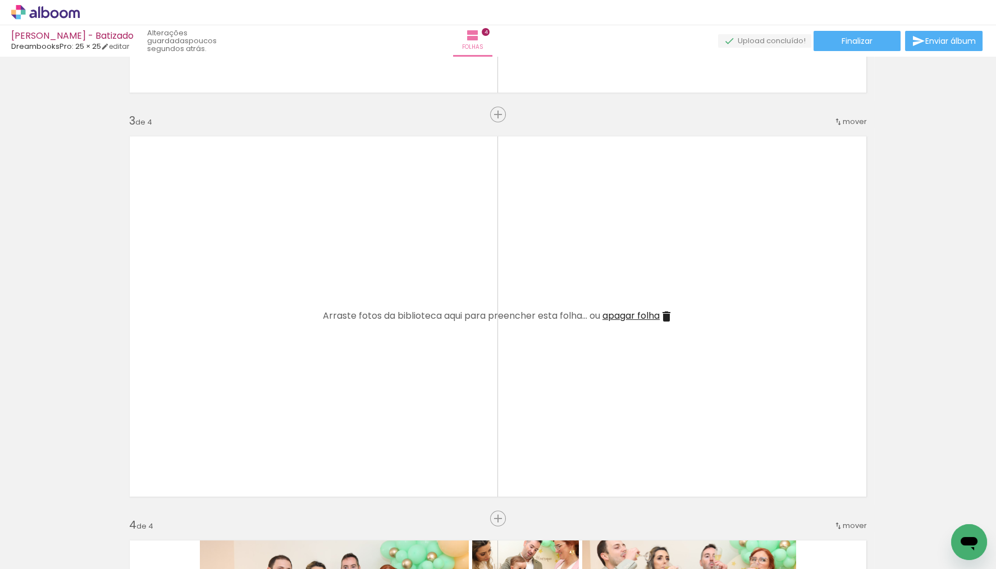
scroll to position [0, 11060]
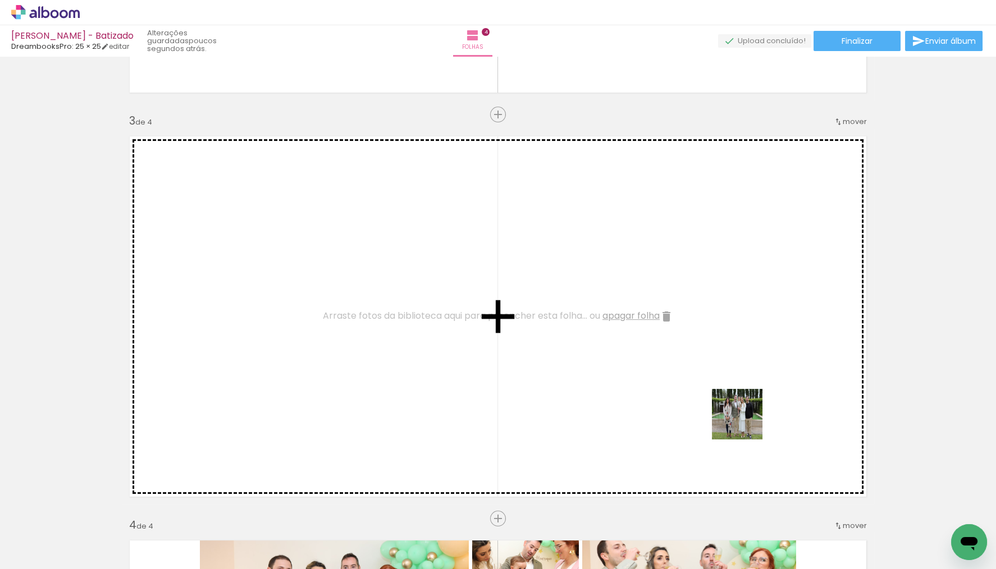
drag, startPoint x: 748, startPoint y: 472, endPoint x: 745, endPoint y: 416, distance: 55.6
click at [745, 416] on quentale-workspace at bounding box center [498, 284] width 996 height 569
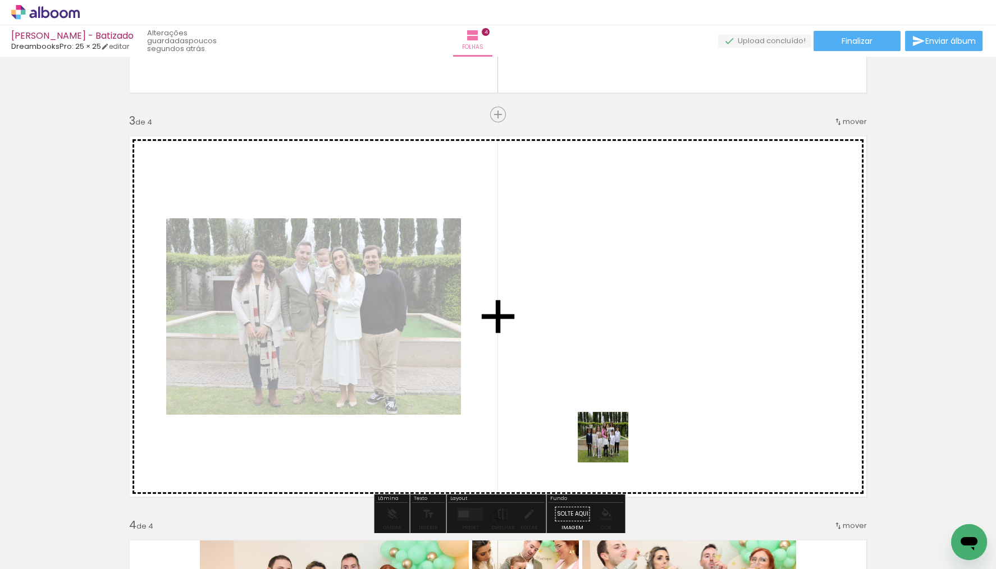
drag, startPoint x: 613, startPoint y: 525, endPoint x: 612, endPoint y: 442, distance: 82.5
click at [612, 442] on quentale-workspace at bounding box center [498, 284] width 996 height 569
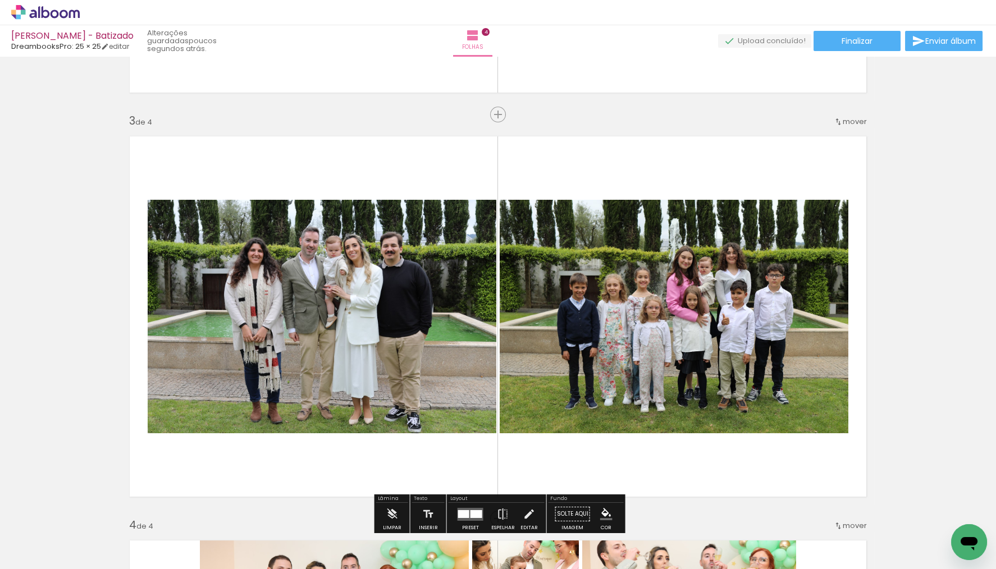
scroll to position [0, 10872]
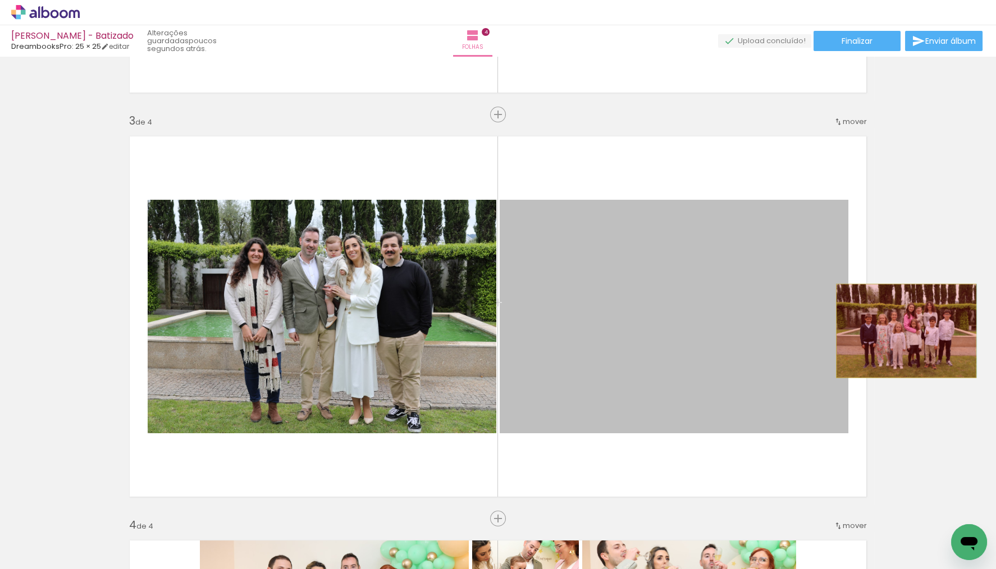
drag, startPoint x: 739, startPoint y: 340, endPoint x: 908, endPoint y: 331, distance: 169.7
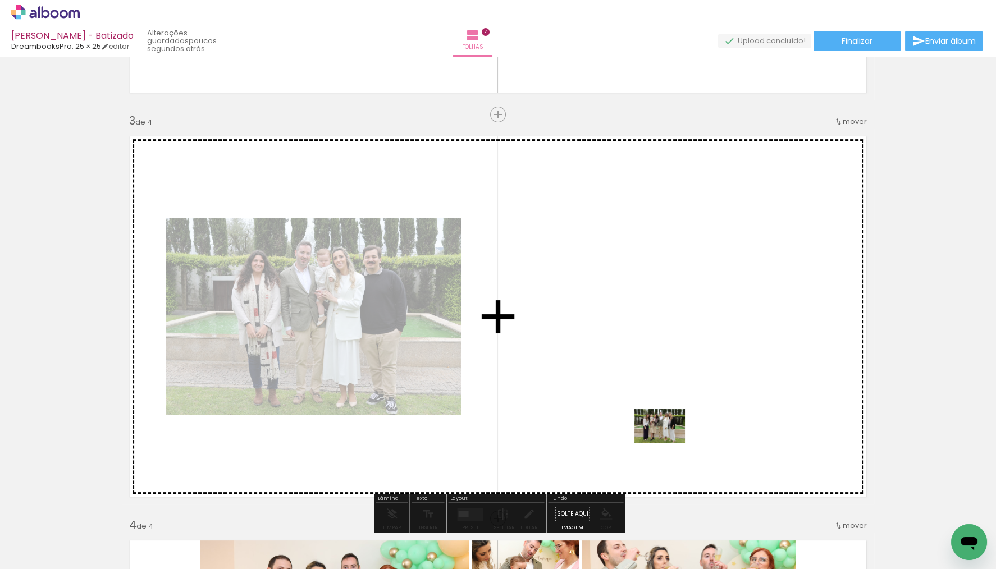
drag, startPoint x: 688, startPoint y: 523, endPoint x: 667, endPoint y: 434, distance: 91.8
click at [667, 434] on quentale-workspace at bounding box center [498, 284] width 996 height 569
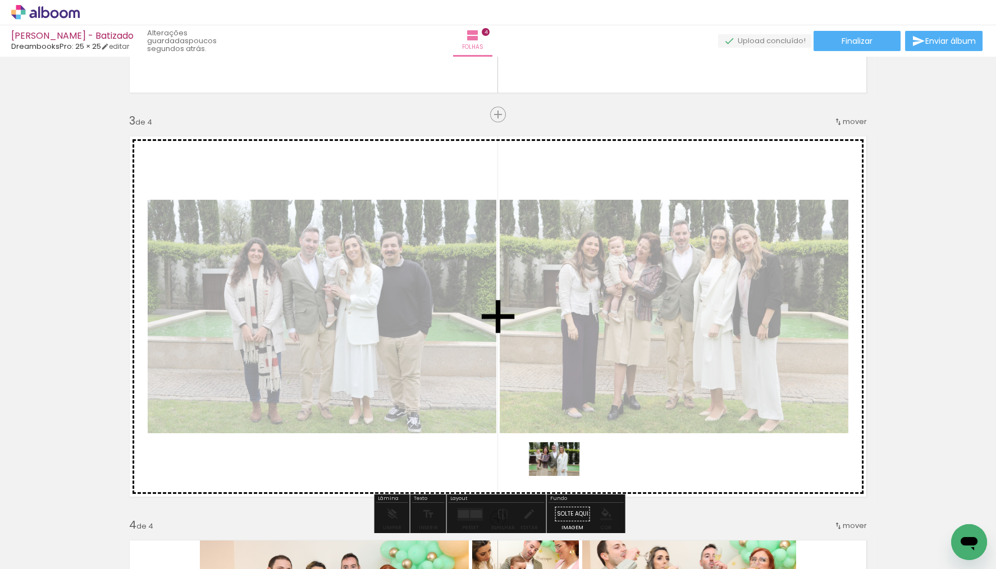
drag, startPoint x: 558, startPoint y: 520, endPoint x: 562, endPoint y: 474, distance: 46.8
click at [562, 474] on quentale-workspace at bounding box center [498, 284] width 996 height 569
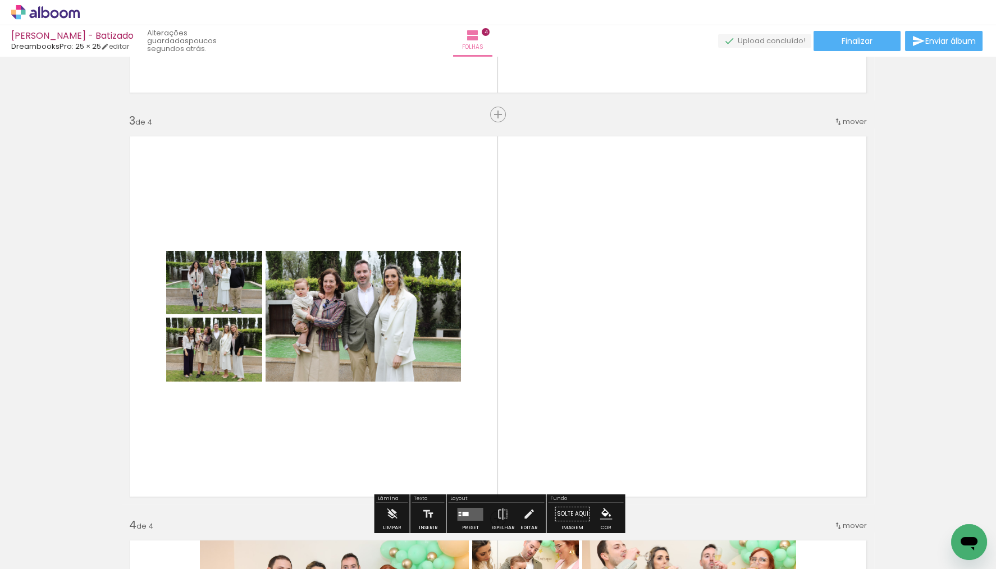
scroll to position [0, 10834]
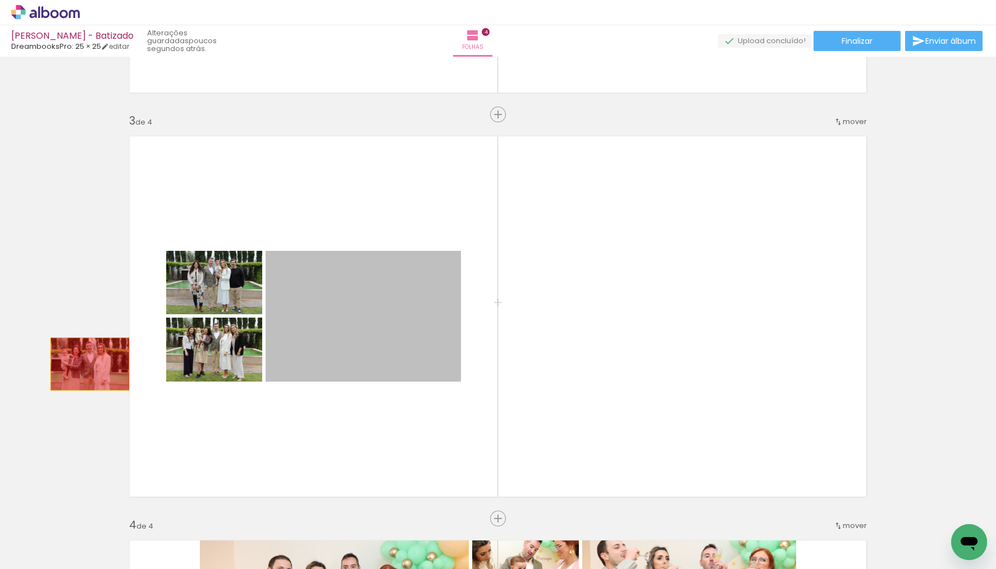
drag, startPoint x: 308, startPoint y: 360, endPoint x: 72, endPoint y: 365, distance: 235.8
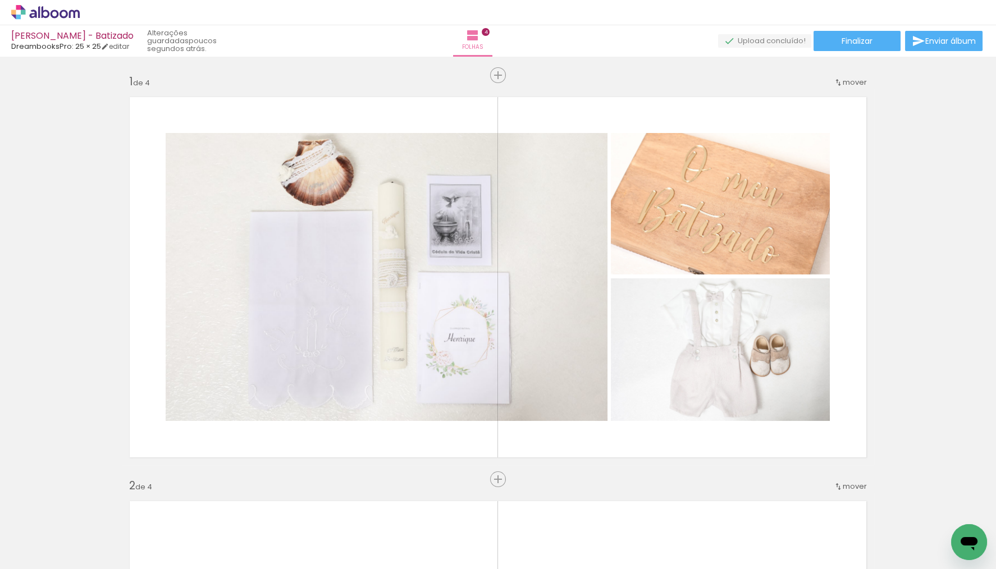
scroll to position [0, 10834]
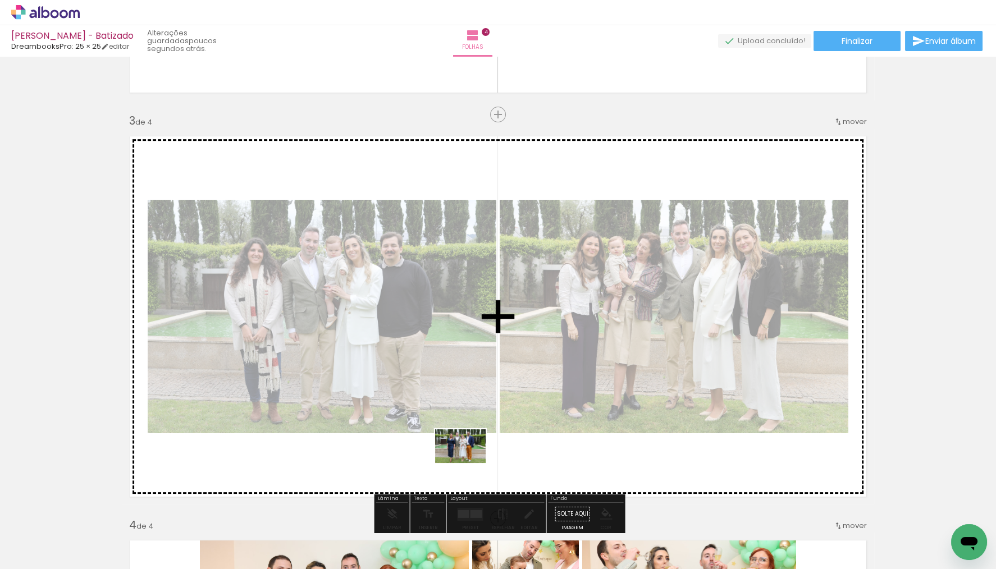
drag, startPoint x: 468, startPoint y: 533, endPoint x: 469, endPoint y: 457, distance: 75.8
click at [469, 457] on quentale-workspace at bounding box center [498, 284] width 996 height 569
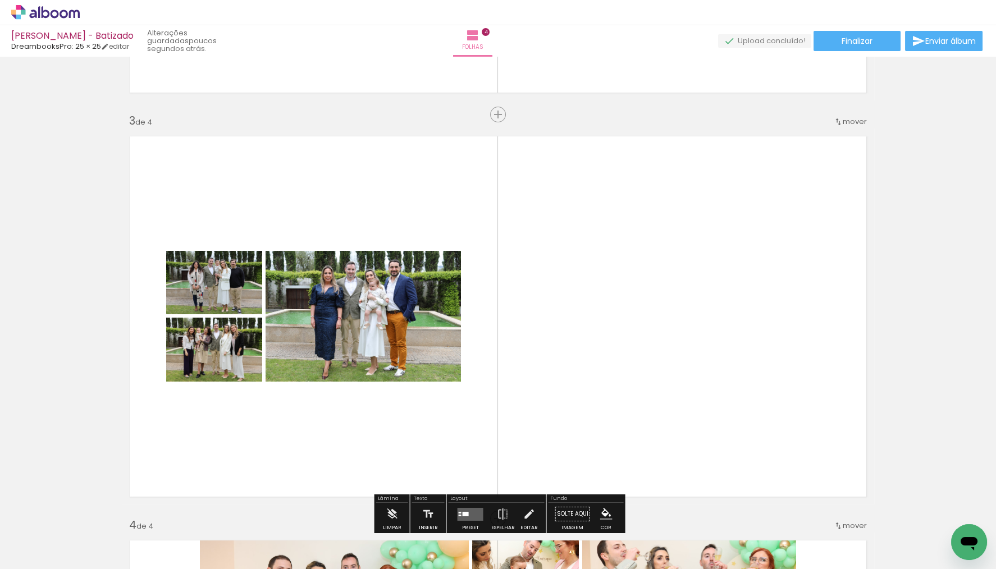
scroll to position [0, 10724]
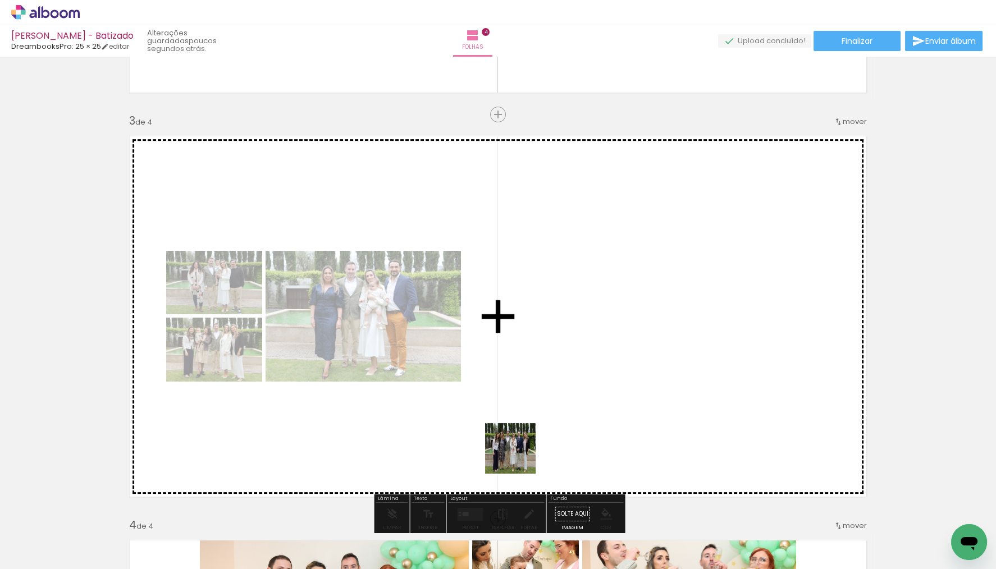
drag, startPoint x: 451, startPoint y: 532, endPoint x: 535, endPoint y: 541, distance: 84.1
click at [525, 449] on quentale-workspace at bounding box center [498, 284] width 996 height 569
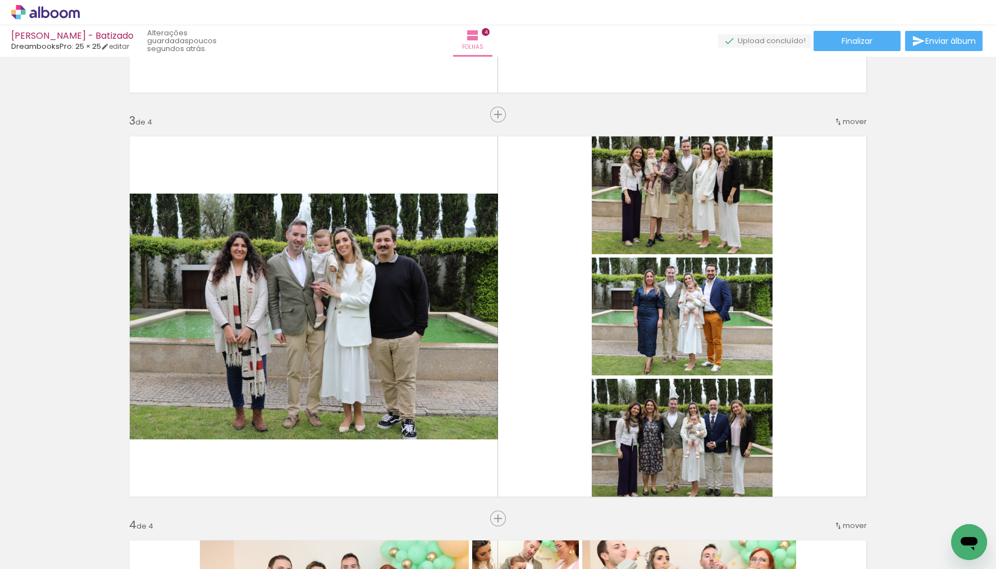
scroll to position [0, 10649]
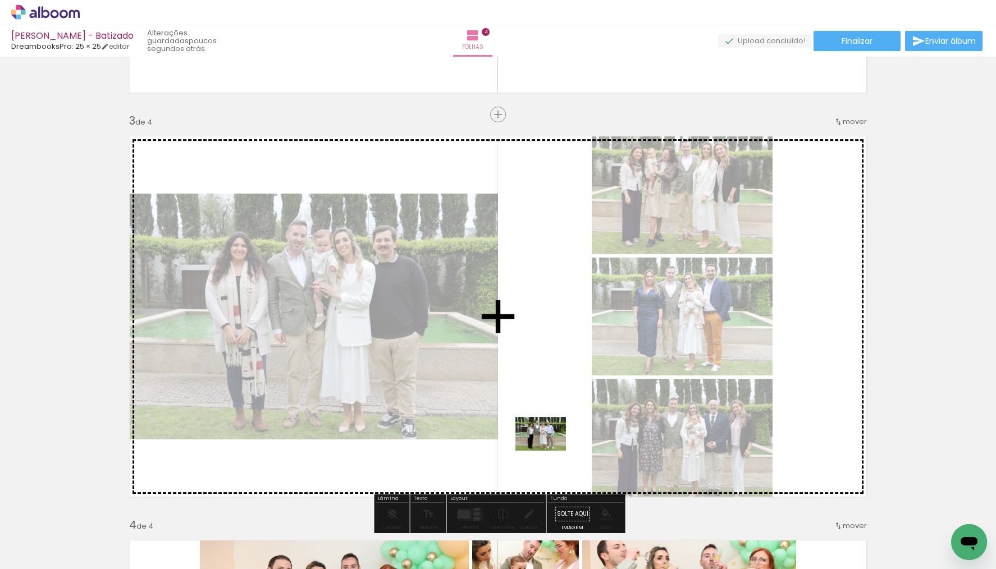
drag, startPoint x: 413, startPoint y: 526, endPoint x: 552, endPoint y: 448, distance: 159.6
click at [552, 448] on quentale-workspace at bounding box center [498, 284] width 996 height 569
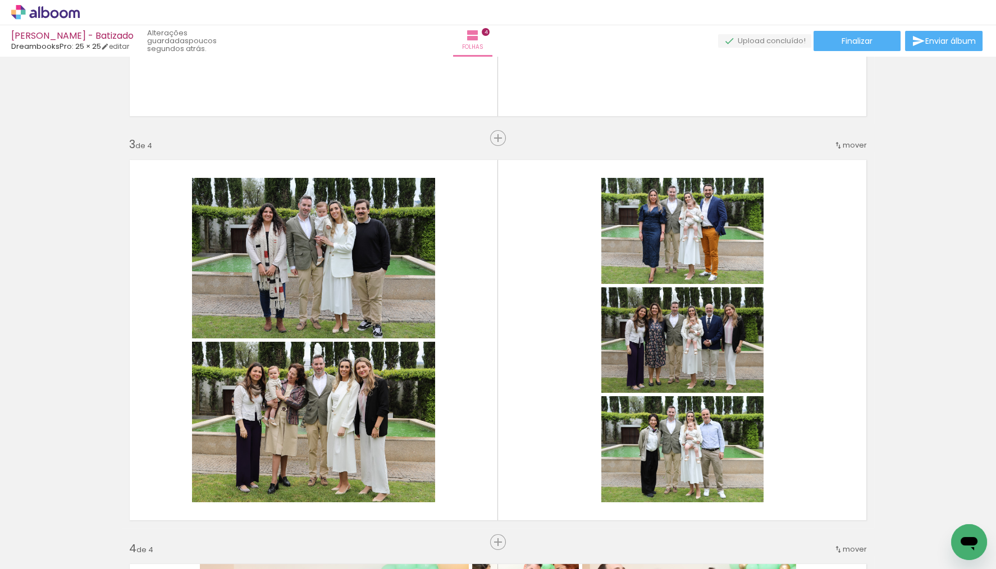
scroll to position [741, 0]
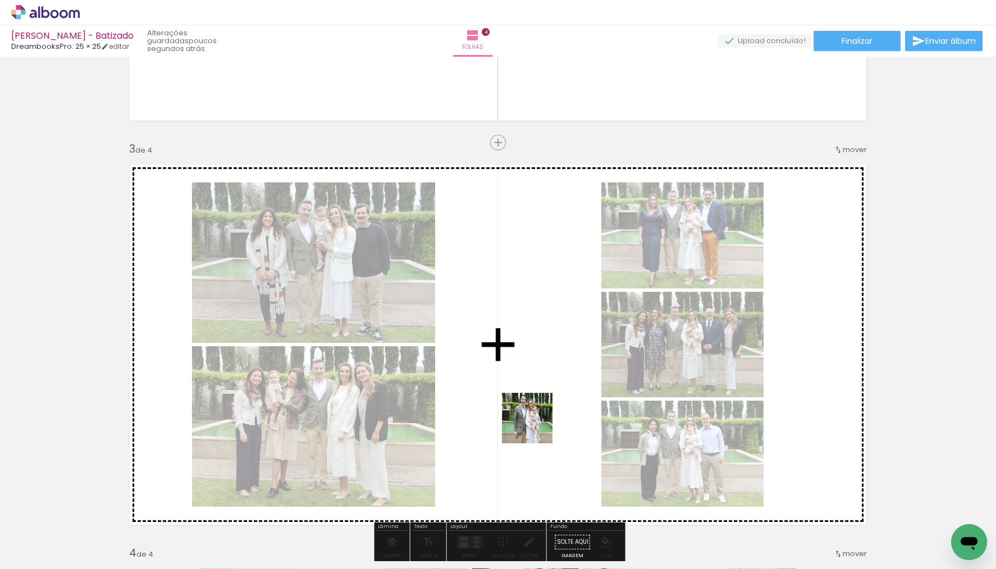
click at [540, 409] on quentale-workspace at bounding box center [498, 284] width 996 height 569
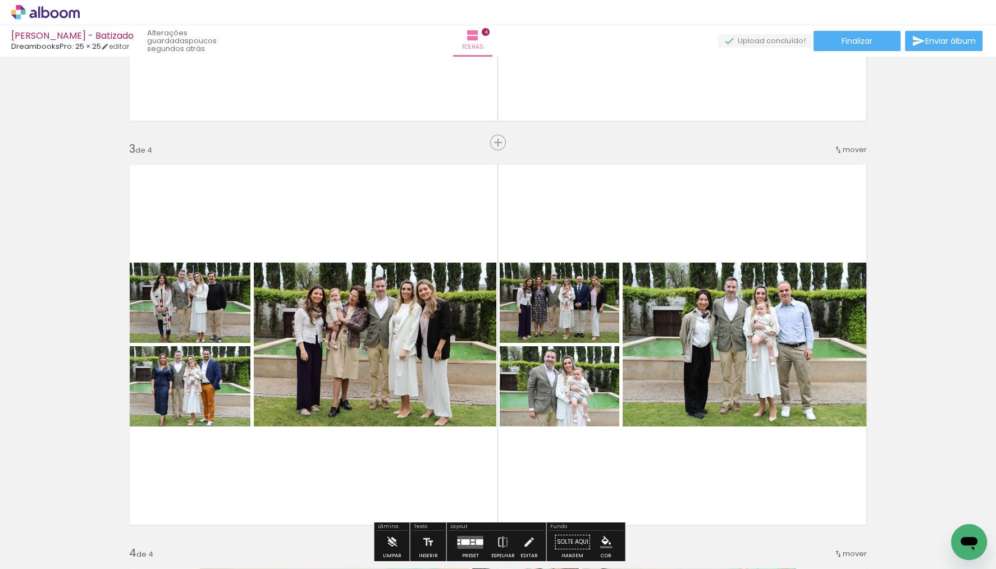
scroll to position [0, 10411]
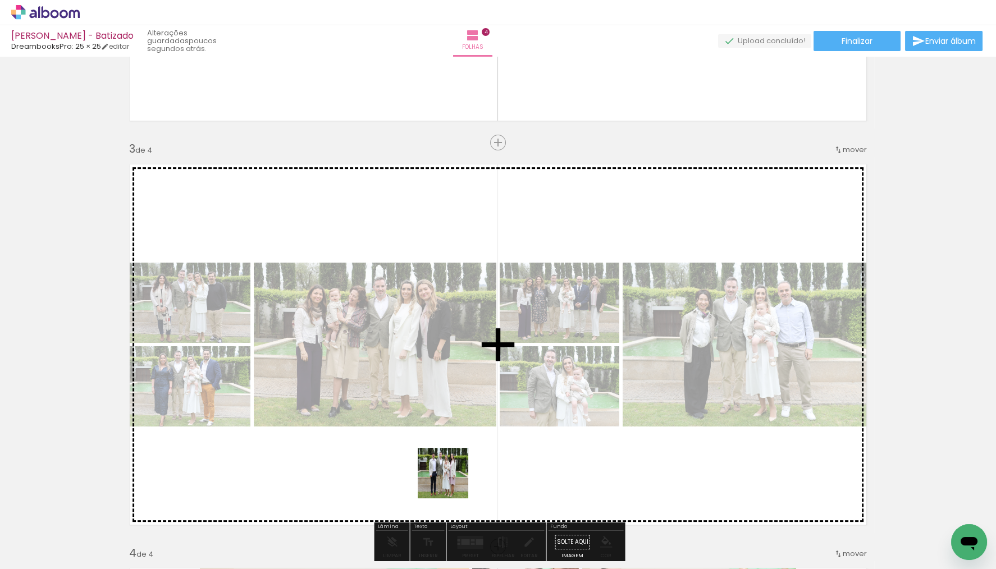
drag, startPoint x: 444, startPoint y: 531, endPoint x: 451, endPoint y: 482, distance: 49.9
click at [451, 482] on quentale-workspace at bounding box center [498, 284] width 996 height 569
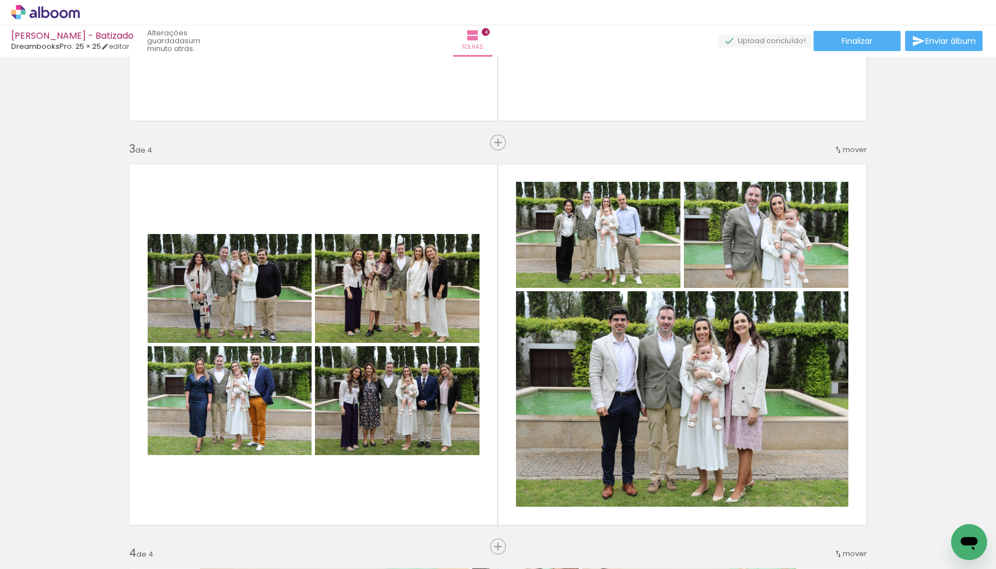
scroll to position [0, 10305]
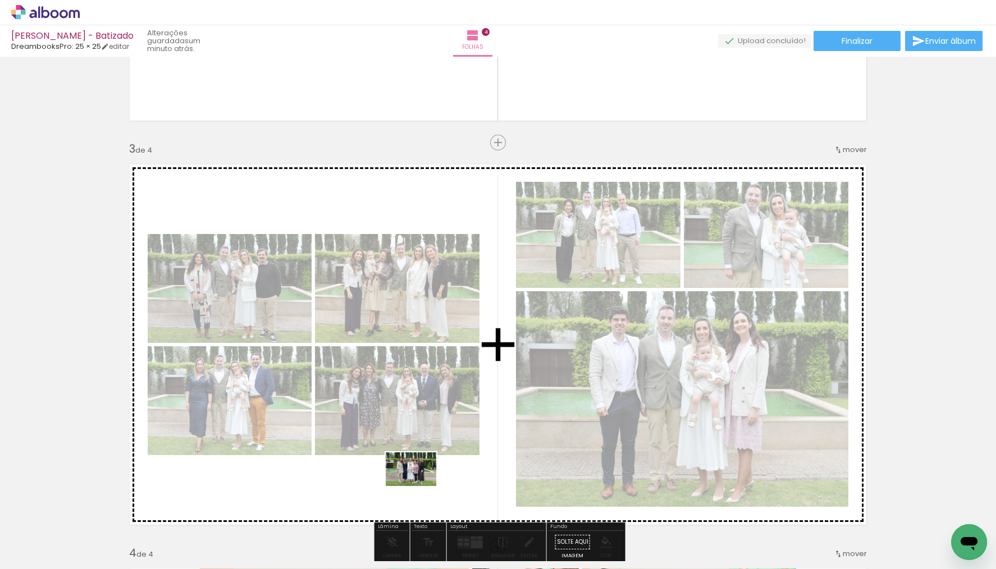
drag, startPoint x: 359, startPoint y: 534, endPoint x: 414, endPoint y: 510, distance: 60.3
click at [420, 484] on quentale-workspace at bounding box center [498, 284] width 996 height 569
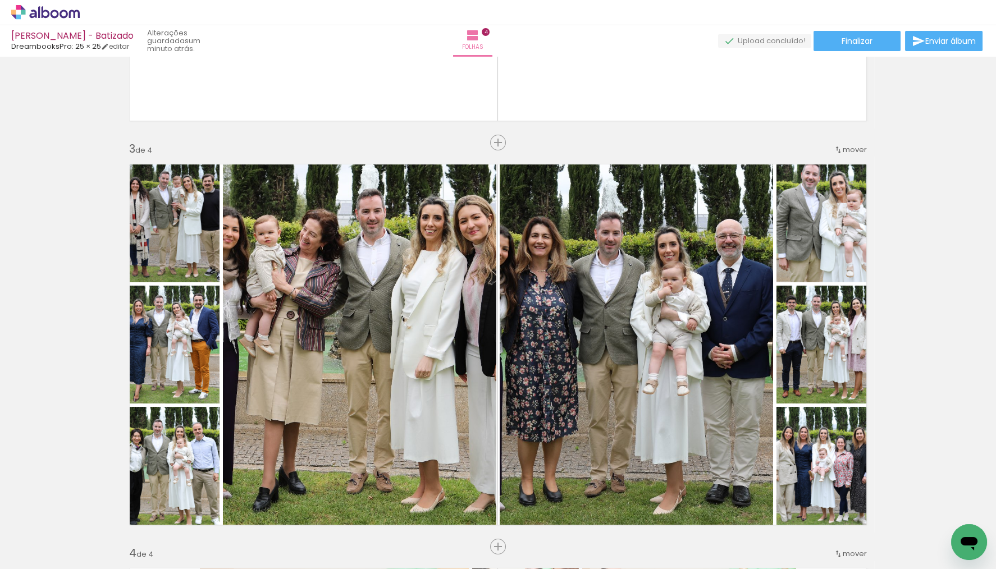
scroll to position [0, 10094]
drag, startPoint x: 404, startPoint y: 499, endPoint x: 411, endPoint y: 473, distance: 27.4
click at [411, 473] on quentale-workspace at bounding box center [498, 284] width 996 height 569
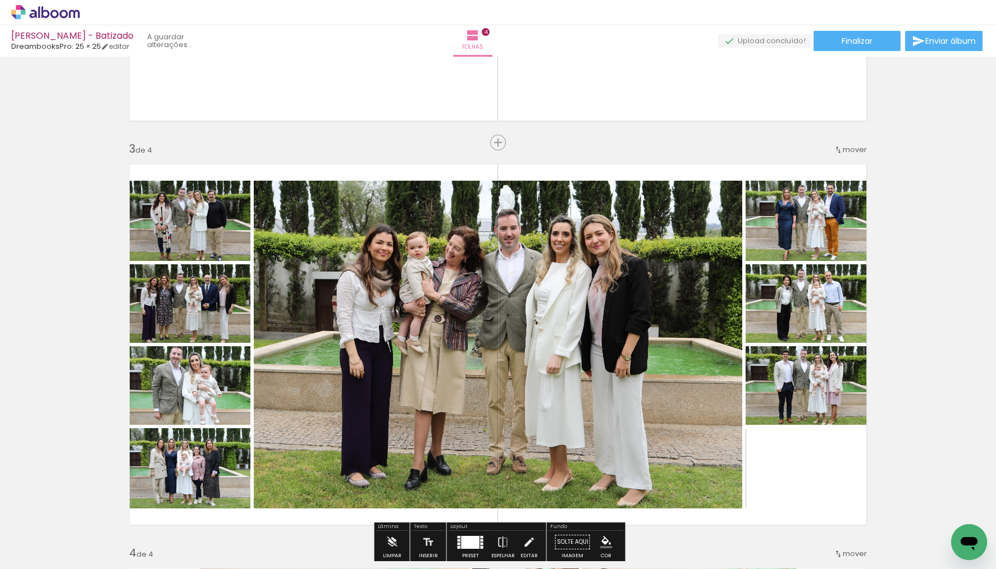
scroll to position [740, 0]
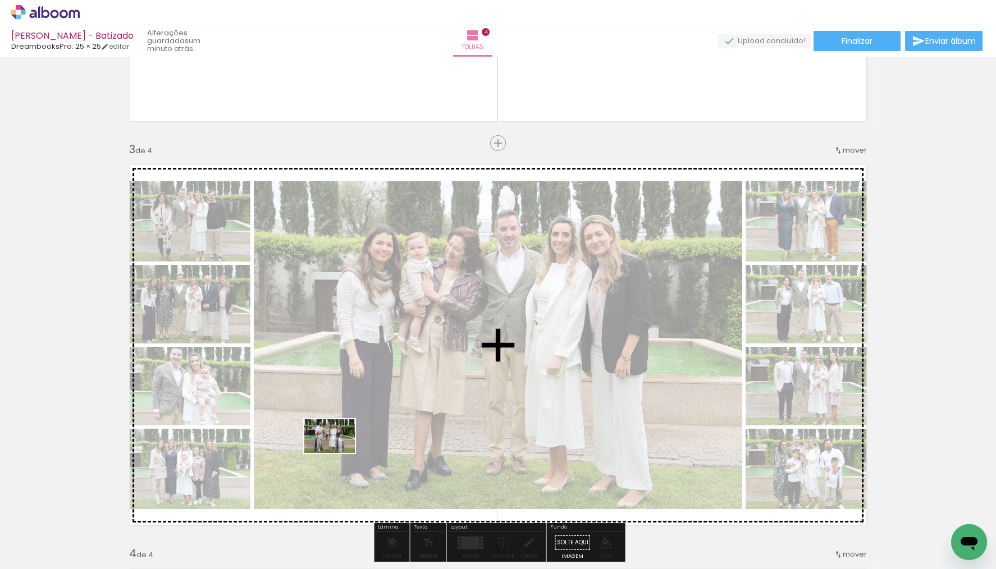
drag, startPoint x: 322, startPoint y: 534, endPoint x: 338, endPoint y: 450, distance: 85.3
click at [338, 450] on quentale-workspace at bounding box center [498, 284] width 996 height 569
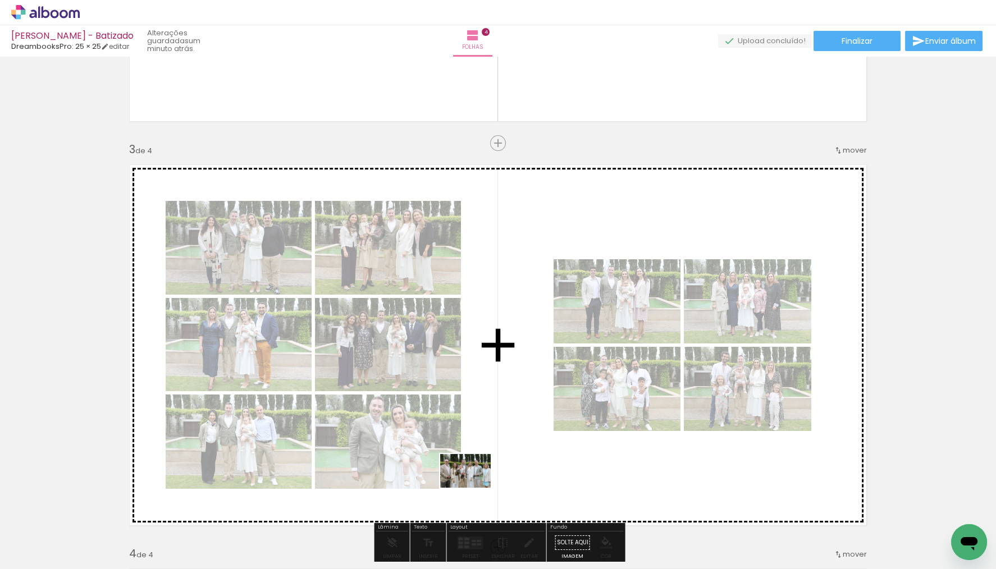
scroll to position [739, 0]
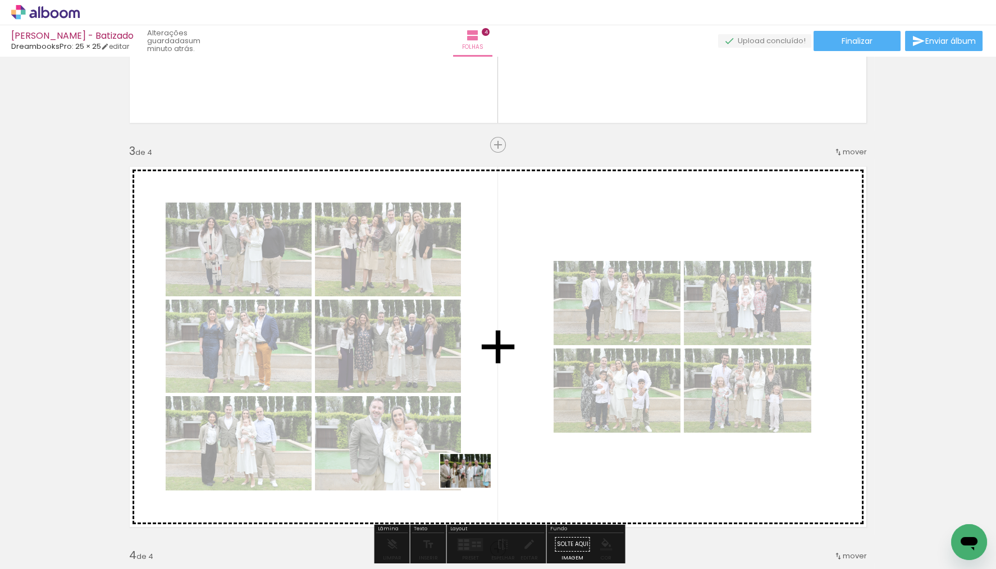
drag, startPoint x: 396, startPoint y: 507, endPoint x: 486, endPoint y: 479, distance: 94.8
click at [486, 479] on quentale-workspace at bounding box center [498, 284] width 996 height 569
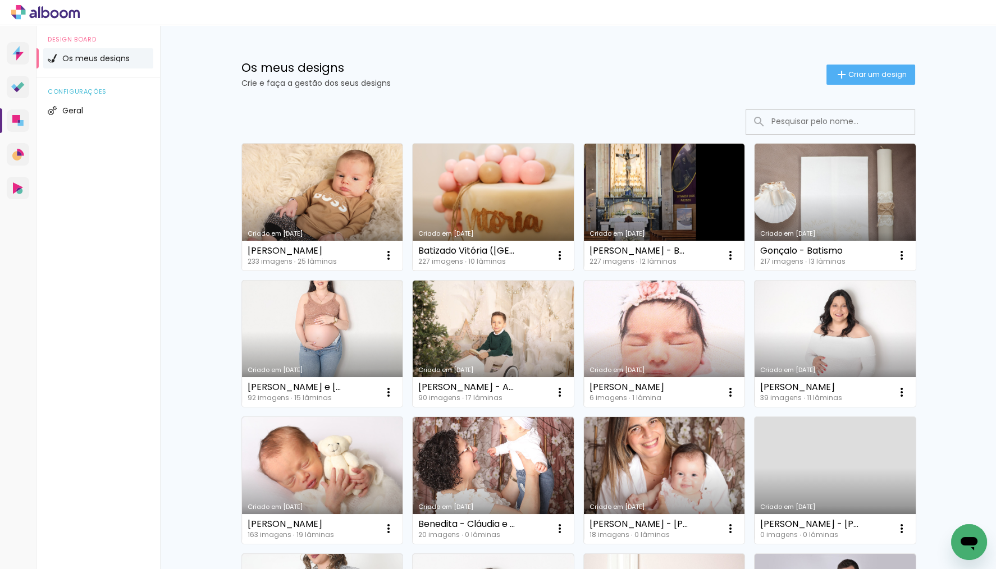
click at [480, 209] on link "Criado em [DATE]" at bounding box center [493, 207] width 161 height 127
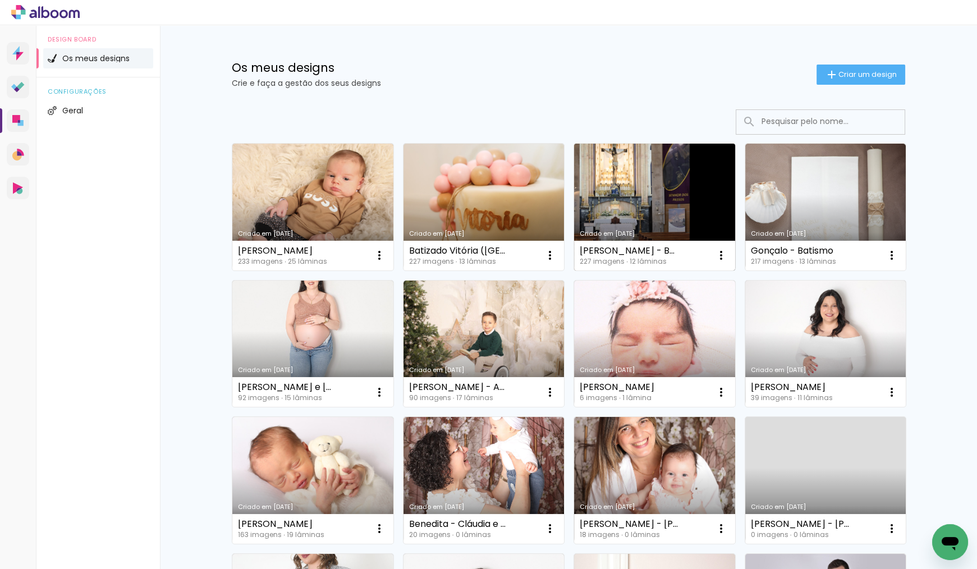
click at [677, 180] on link "Criado em [DATE]" at bounding box center [654, 207] width 161 height 127
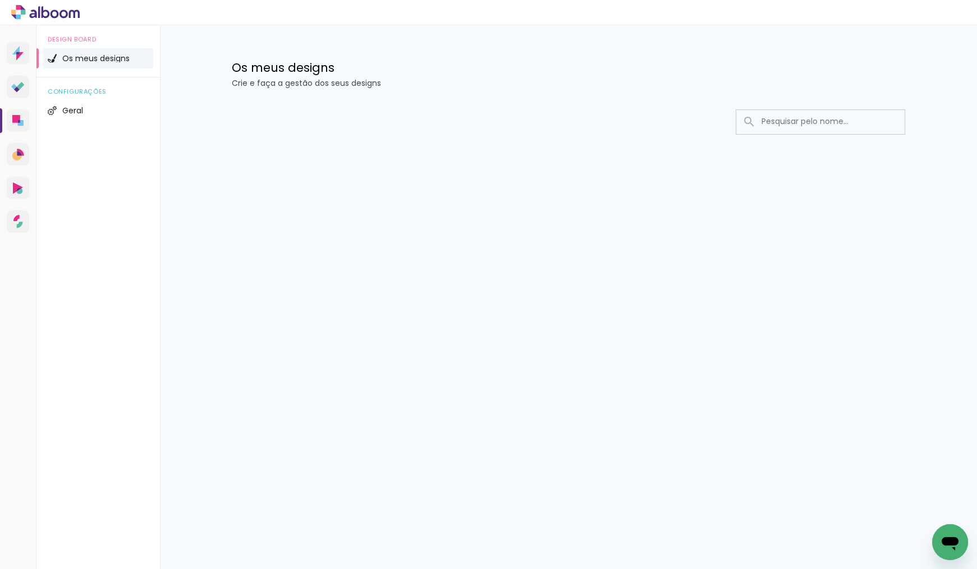
click at [780, 120] on input at bounding box center [836, 121] width 160 height 23
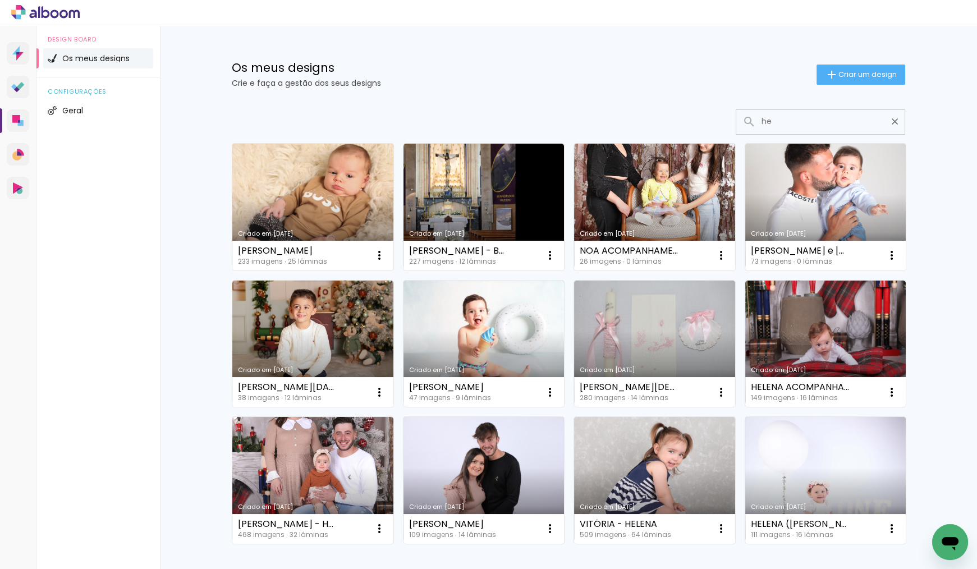
type input "he"
type paper-input "he"
click at [315, 183] on link "Criado em [DATE]" at bounding box center [312, 207] width 161 height 127
